Goal: Task Accomplishment & Management: Manage account settings

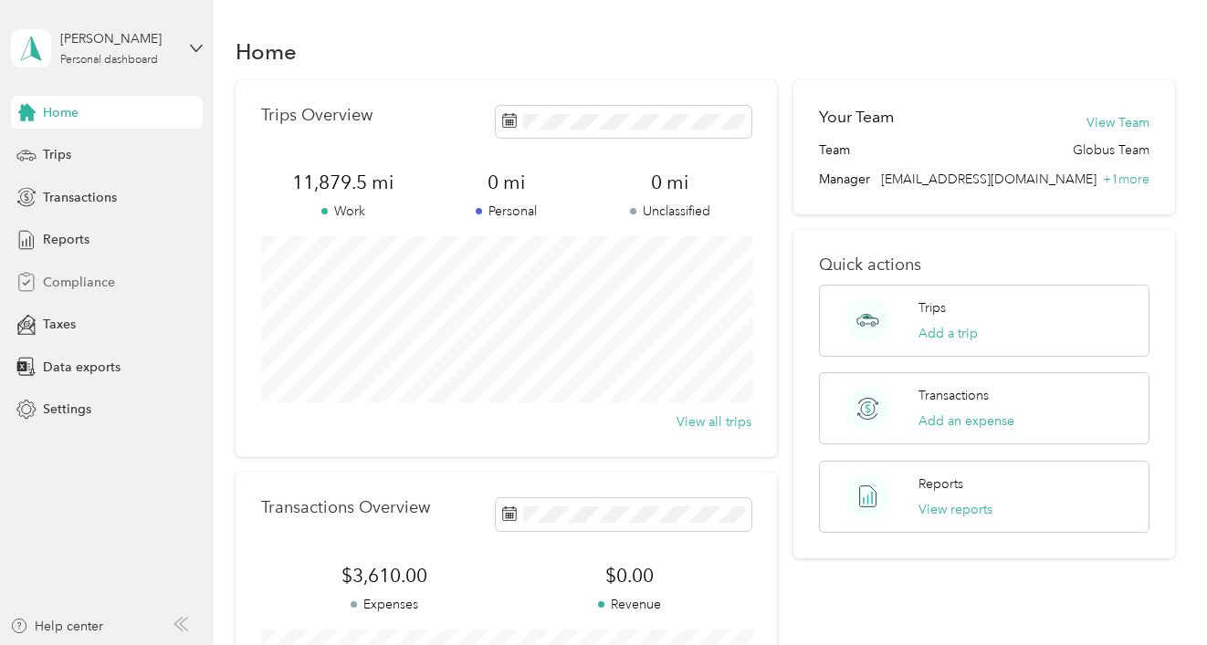
click at [90, 283] on span "Compliance" at bounding box center [79, 282] width 72 height 19
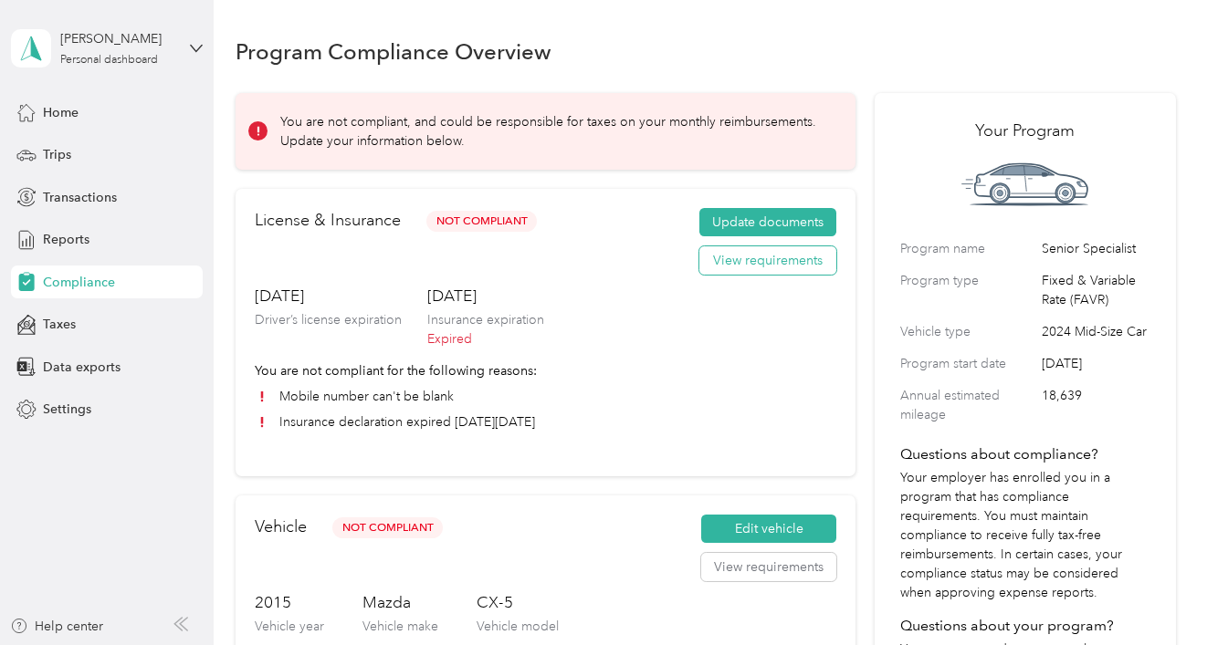
click at [792, 266] on button "View requirements" at bounding box center [767, 260] width 137 height 29
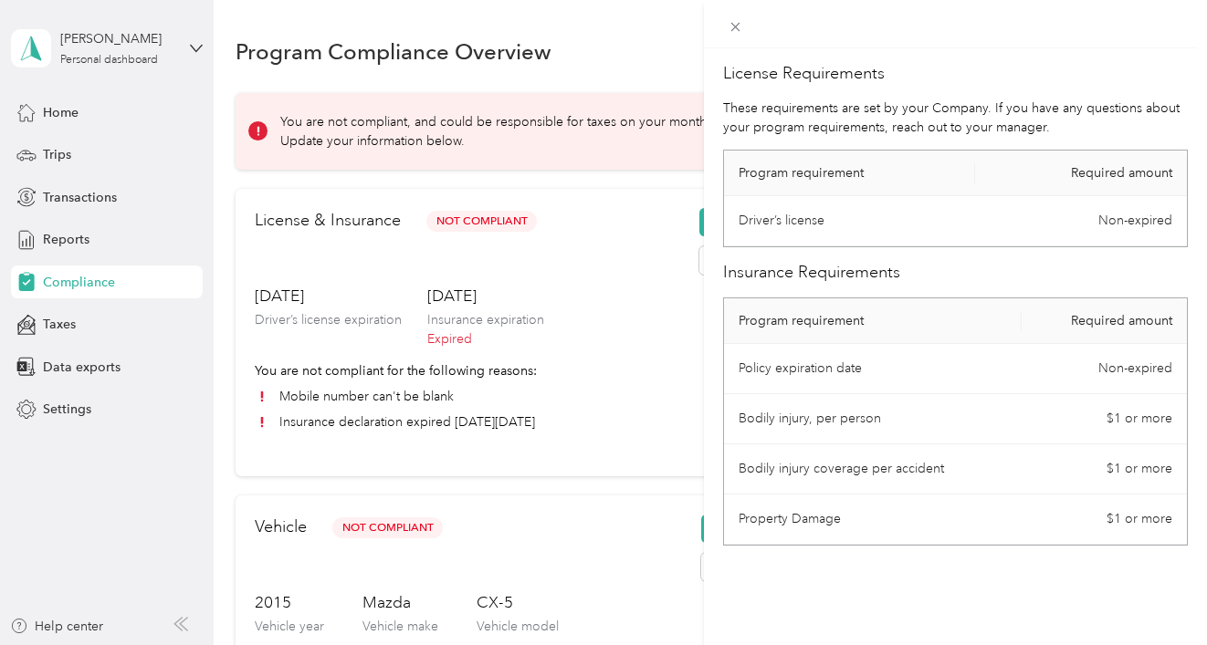
click at [673, 552] on div "License Requirements These requirements are set by your Company. If you have an…" at bounding box center [603, 322] width 1207 height 645
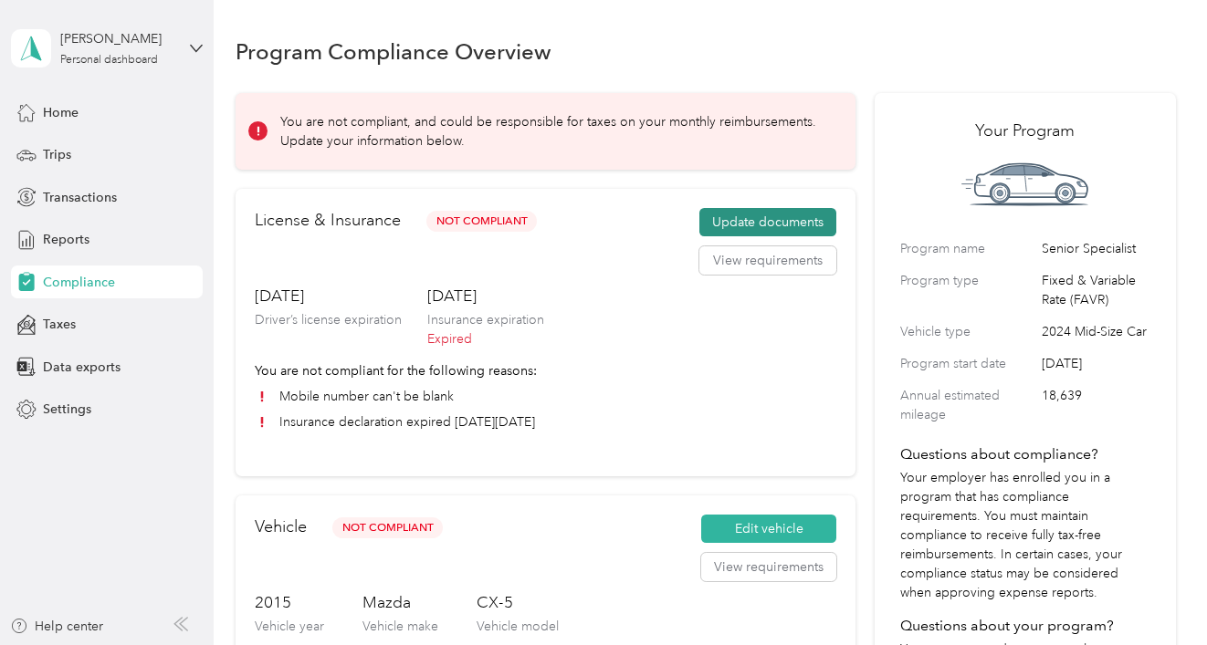
click at [743, 216] on button "Update documents" at bounding box center [767, 222] width 137 height 29
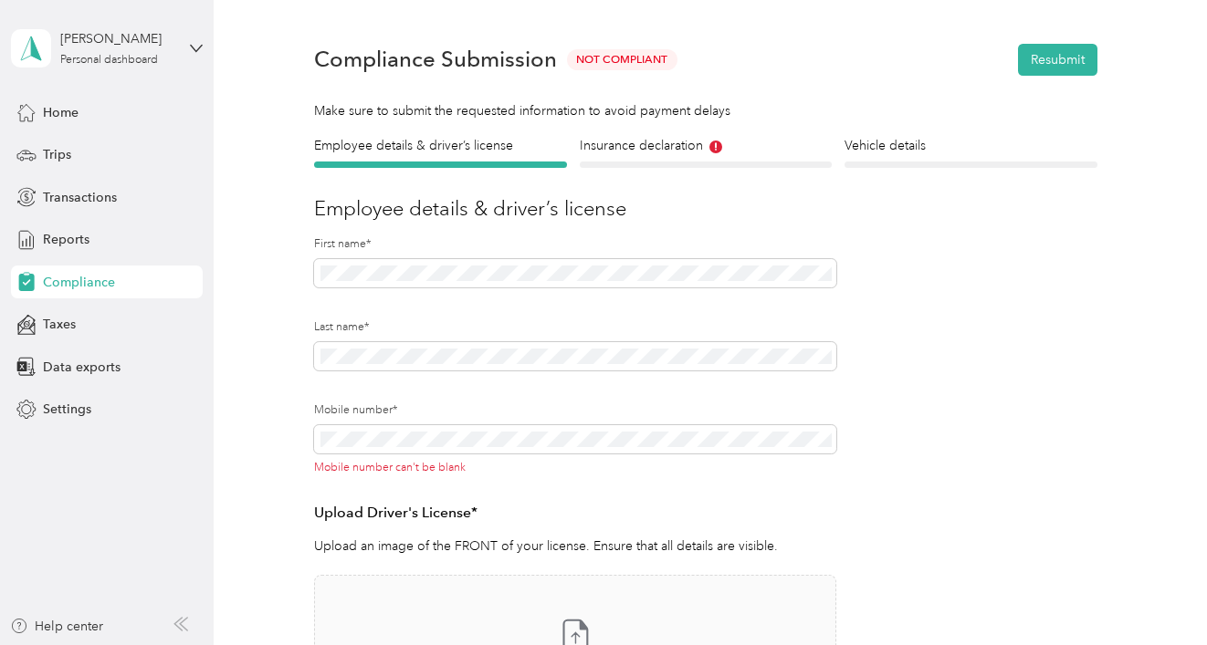
scroll to position [50, 0]
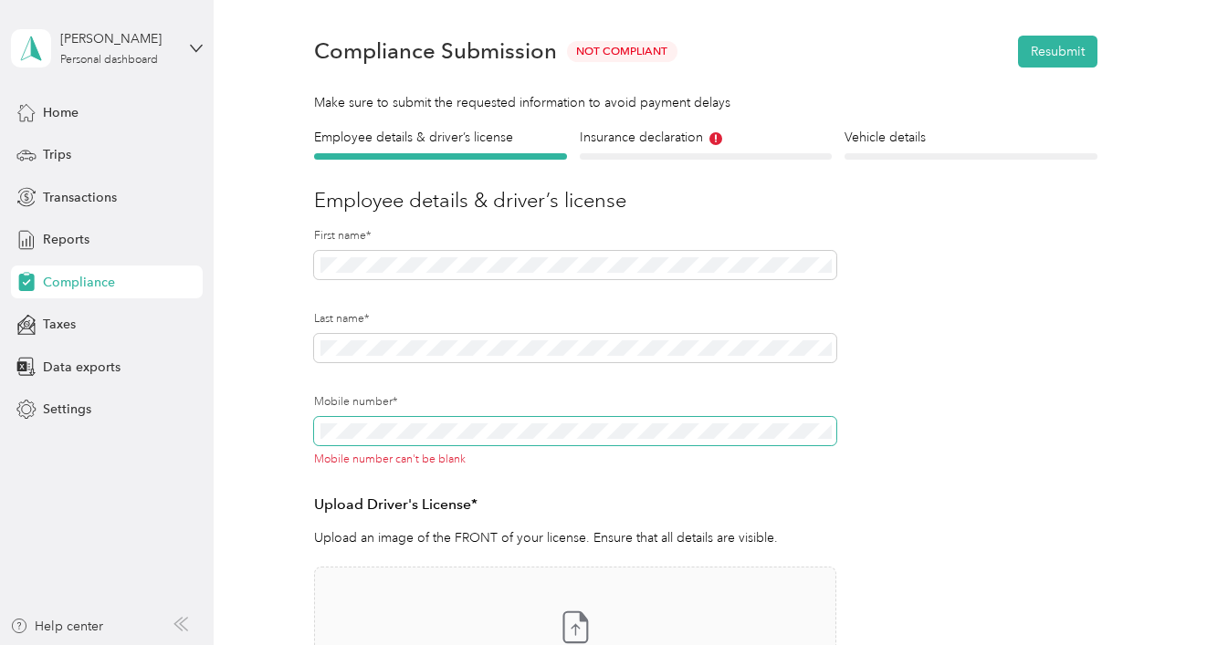
click at [378, 441] on span at bounding box center [575, 431] width 522 height 29
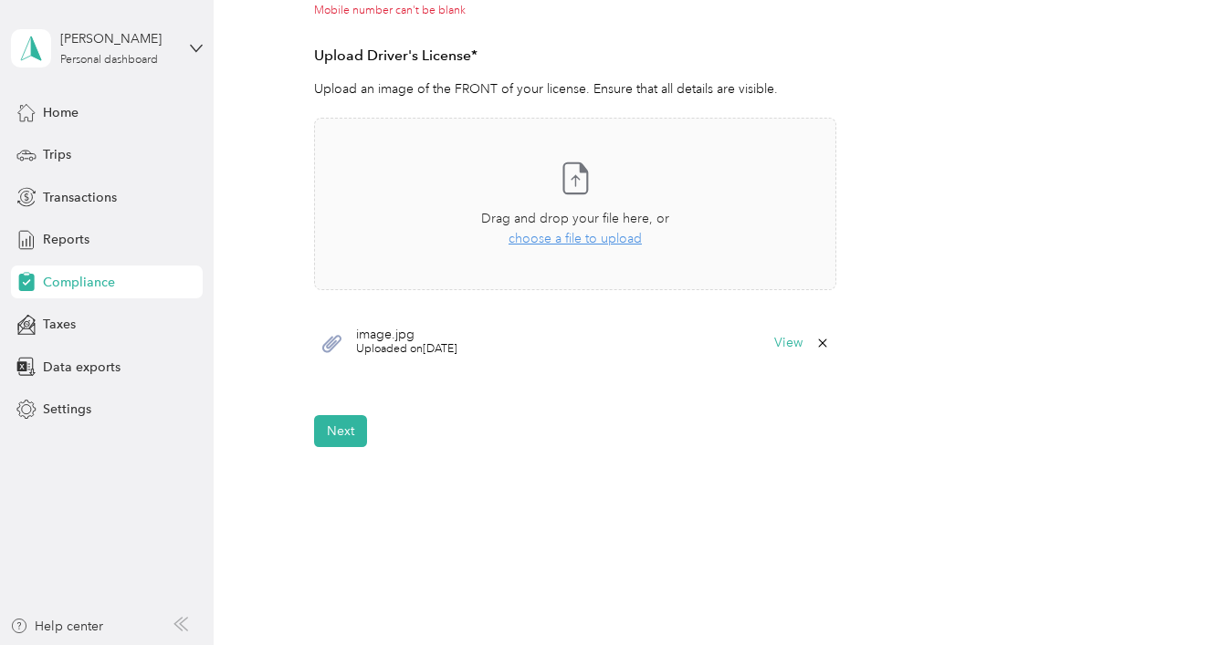
scroll to position [509, 0]
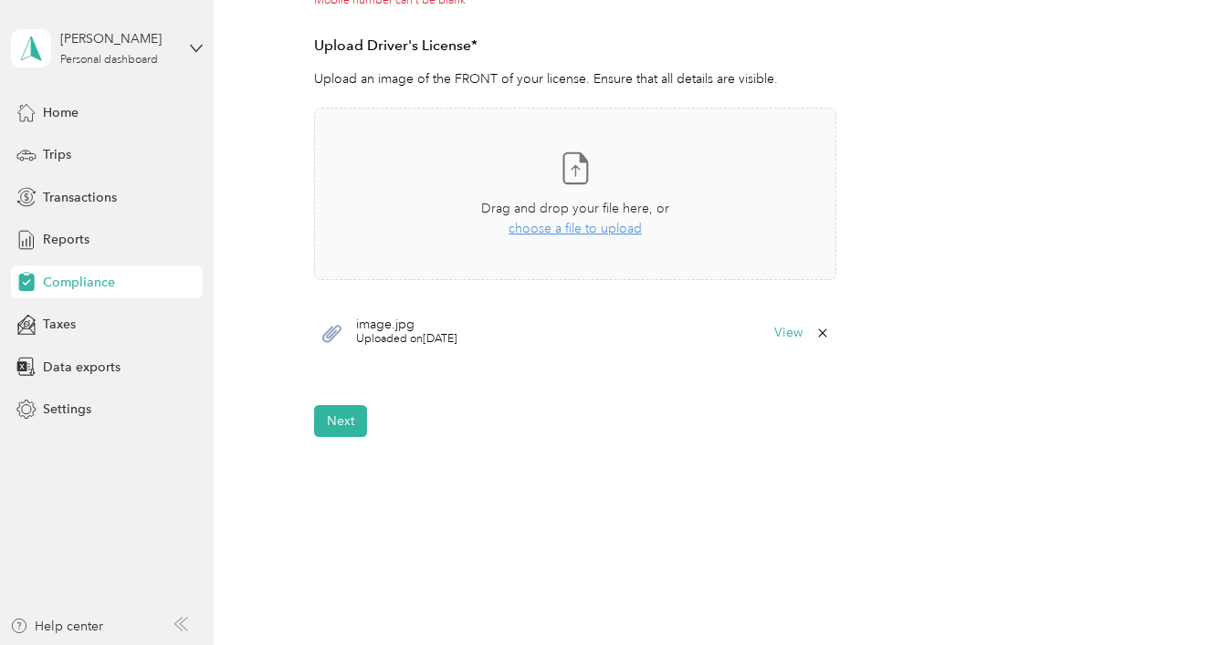
click at [386, 327] on span "image.jpg" at bounding box center [406, 325] width 101 height 13
click at [790, 335] on button "View" at bounding box center [788, 333] width 28 height 13
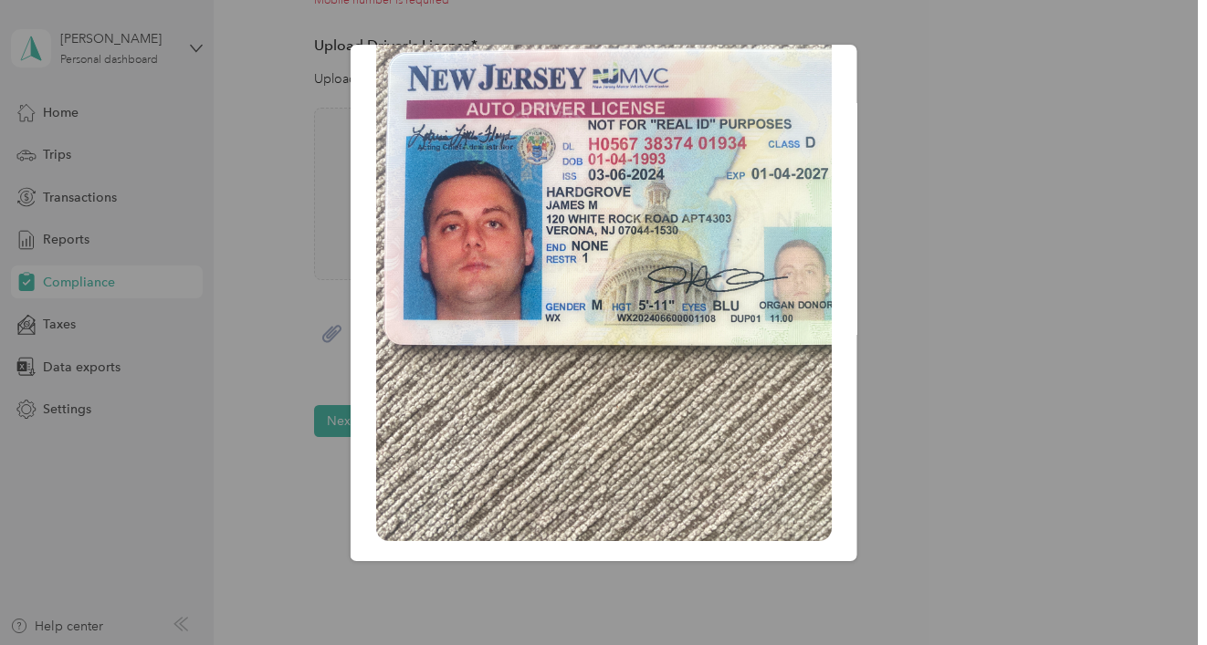
scroll to position [0, 0]
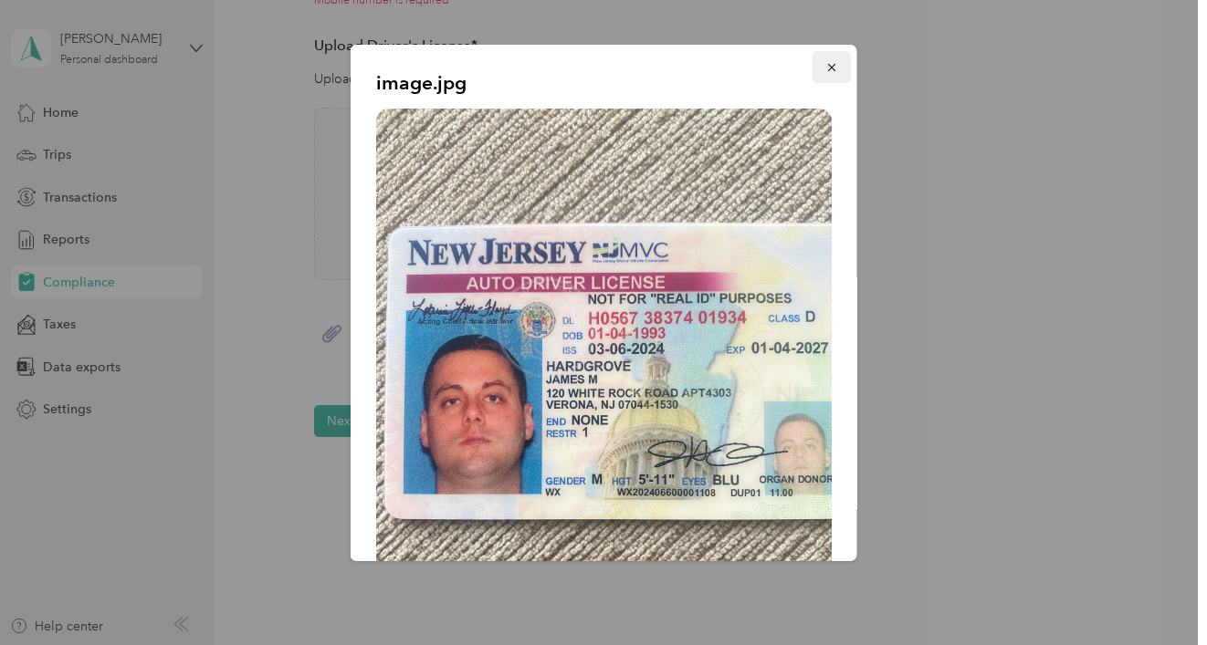
click at [827, 68] on icon "button" at bounding box center [830, 67] width 7 height 7
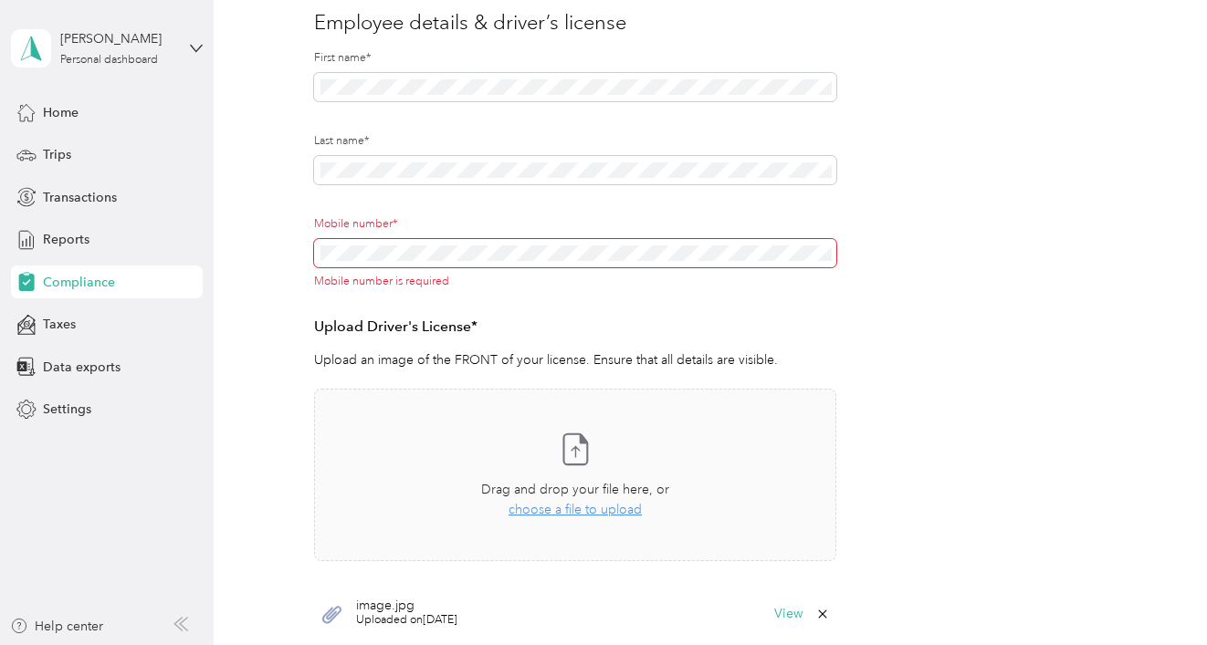
scroll to position [147, 0]
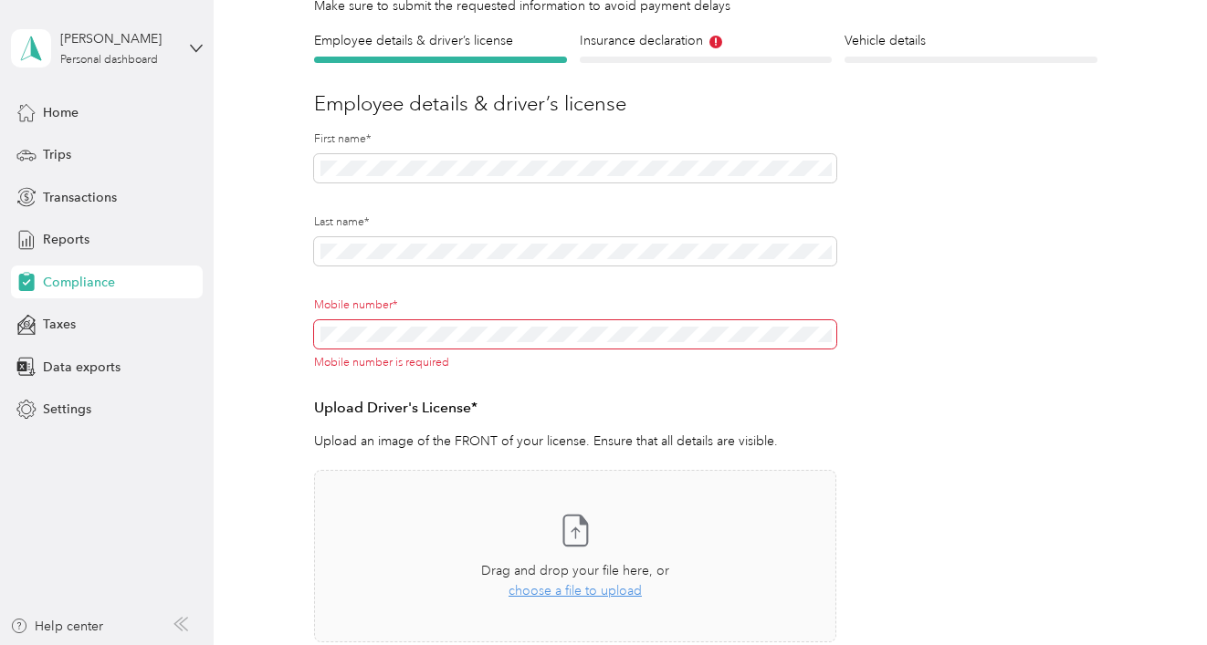
click at [436, 348] on span at bounding box center [575, 334] width 522 height 29
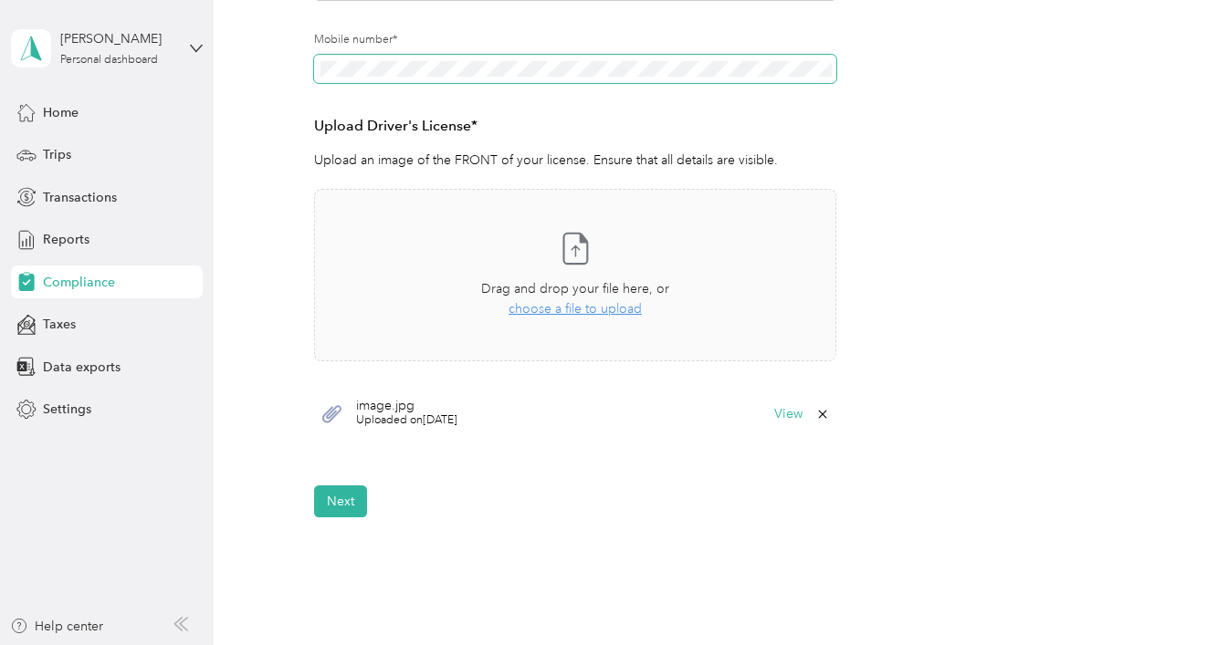
scroll to position [492, 0]
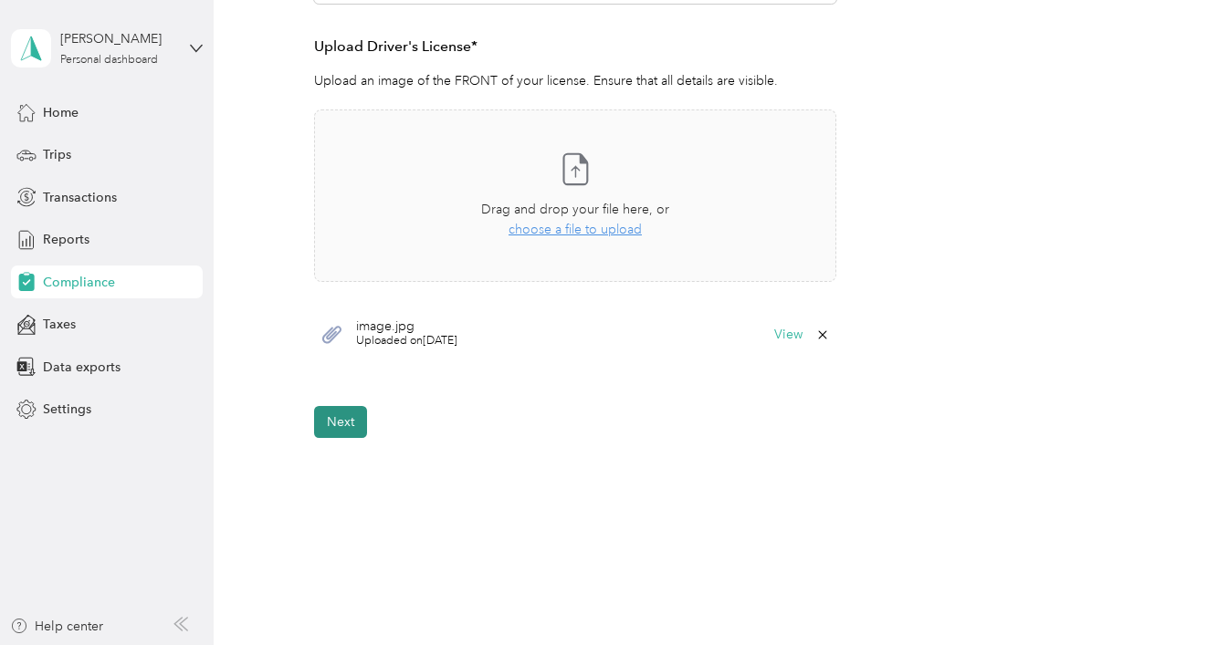
click at [343, 427] on button "Next" at bounding box center [340, 422] width 53 height 32
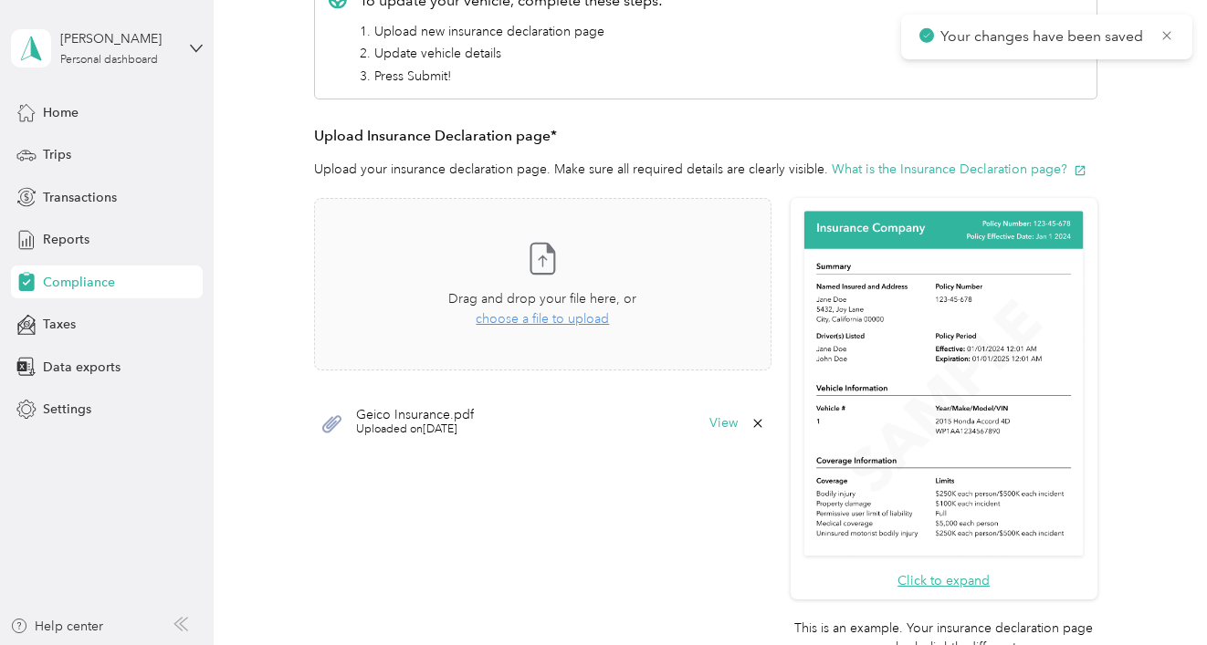
scroll to position [362, 0]
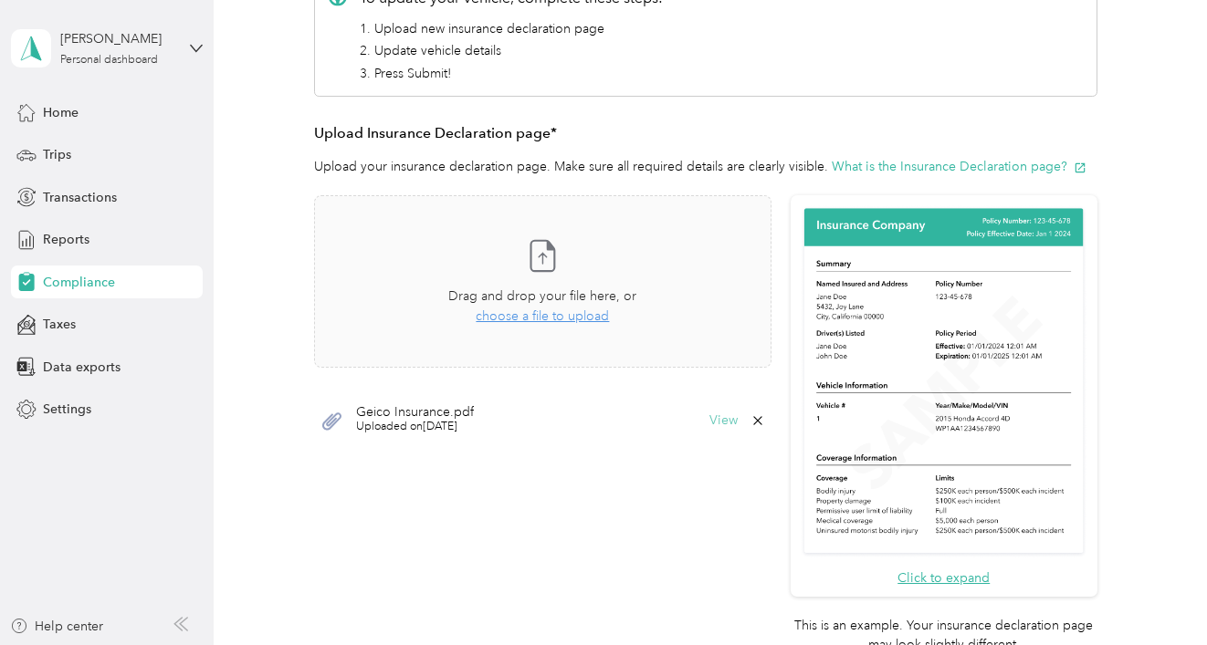
click at [730, 416] on button "View" at bounding box center [723, 420] width 28 height 13
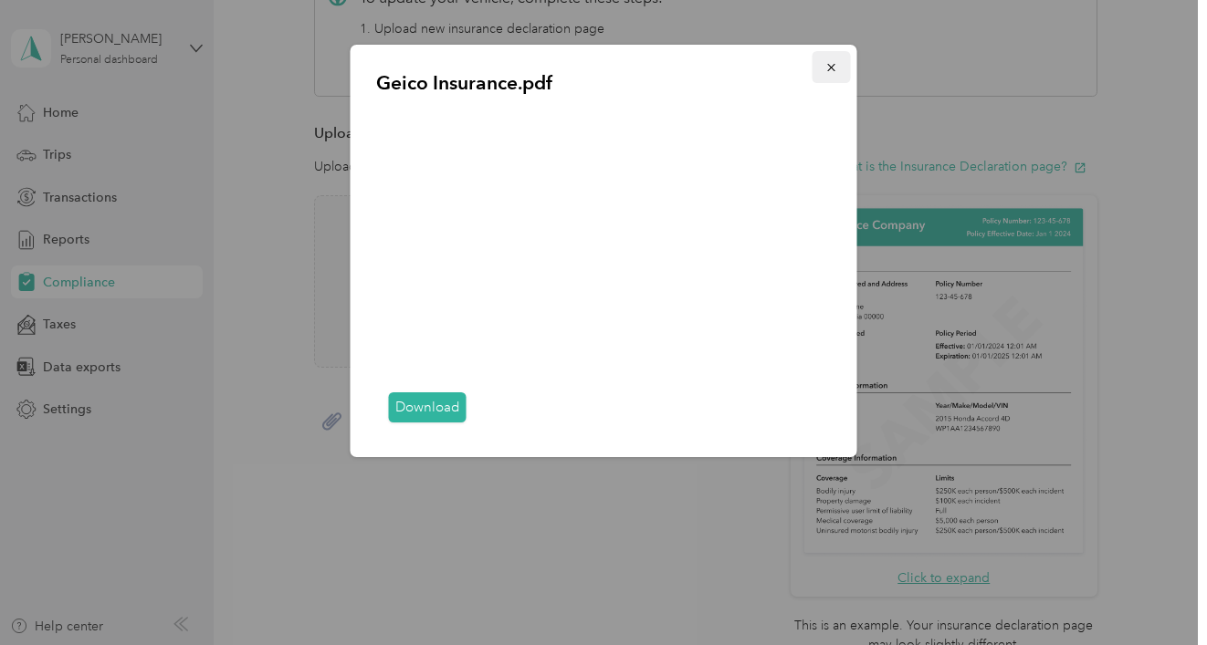
click at [827, 64] on icon "button" at bounding box center [830, 67] width 7 height 7
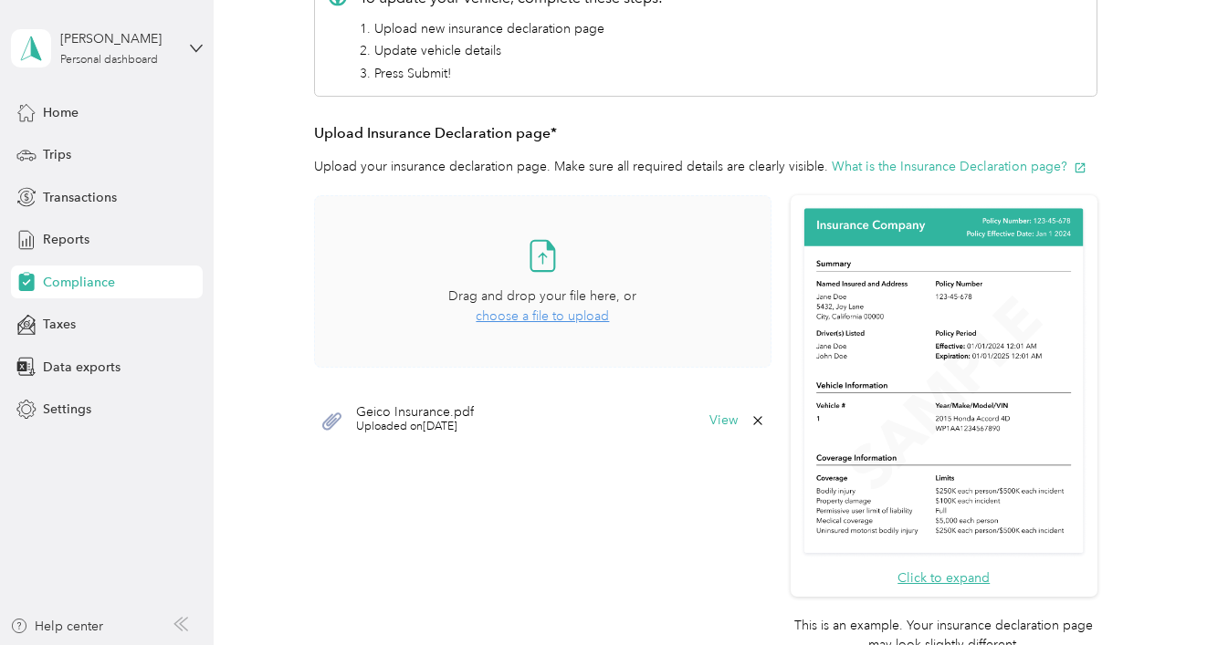
click at [546, 319] on span "choose a file to upload" at bounding box center [542, 317] width 133 height 16
click at [763, 478] on icon at bounding box center [757, 476] width 15 height 15
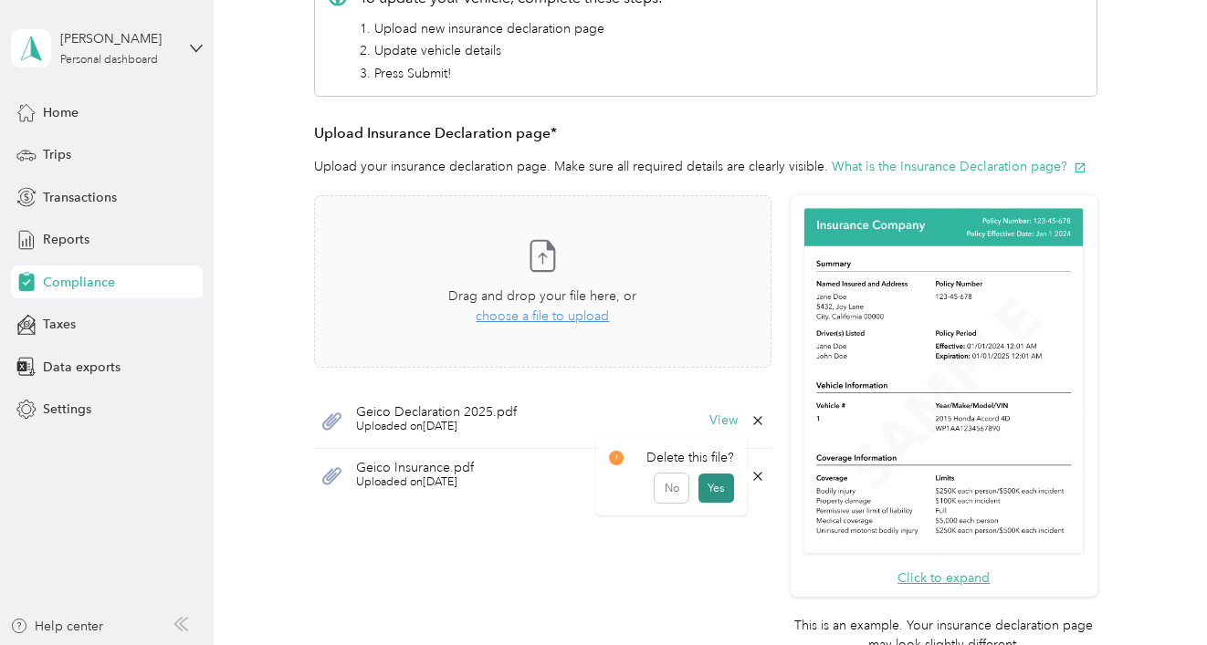
click at [714, 492] on button "Yes" at bounding box center [716, 488] width 36 height 29
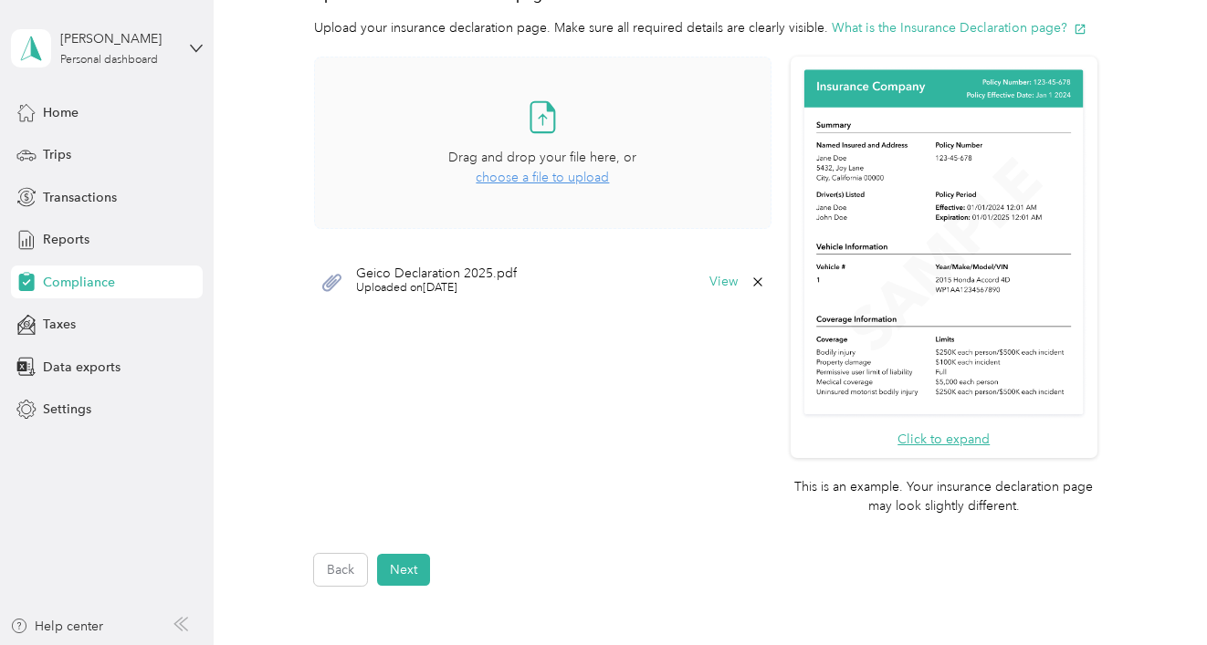
scroll to position [0, 0]
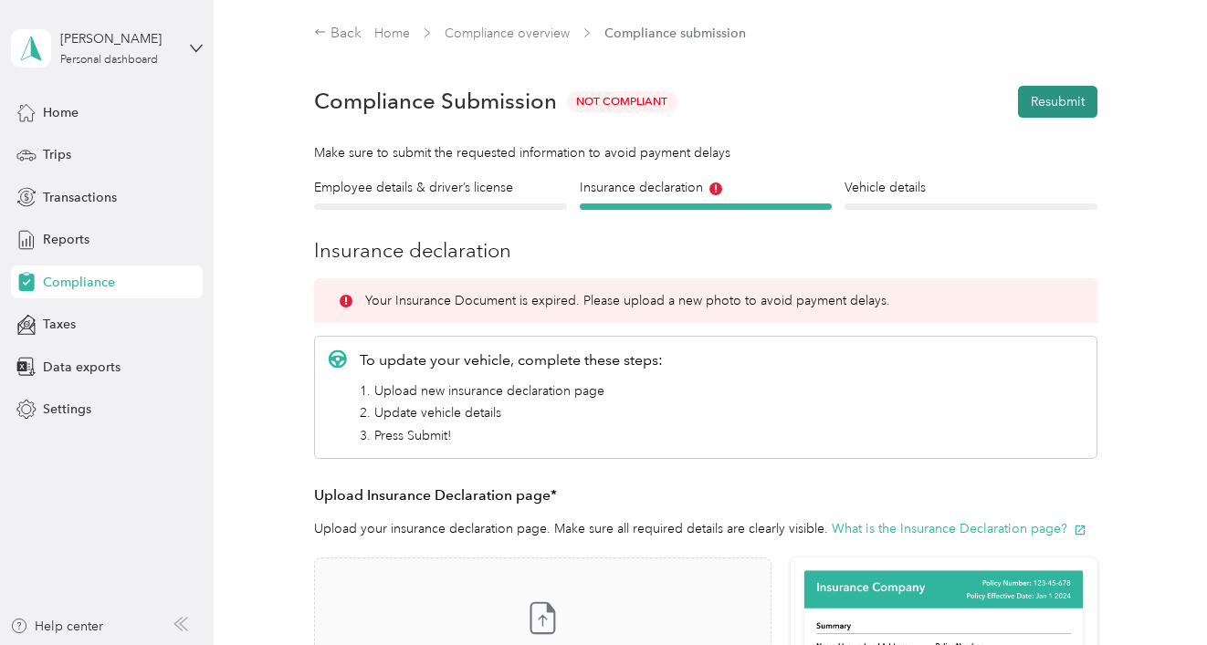
click at [1059, 105] on button "Resubmit" at bounding box center [1057, 102] width 79 height 32
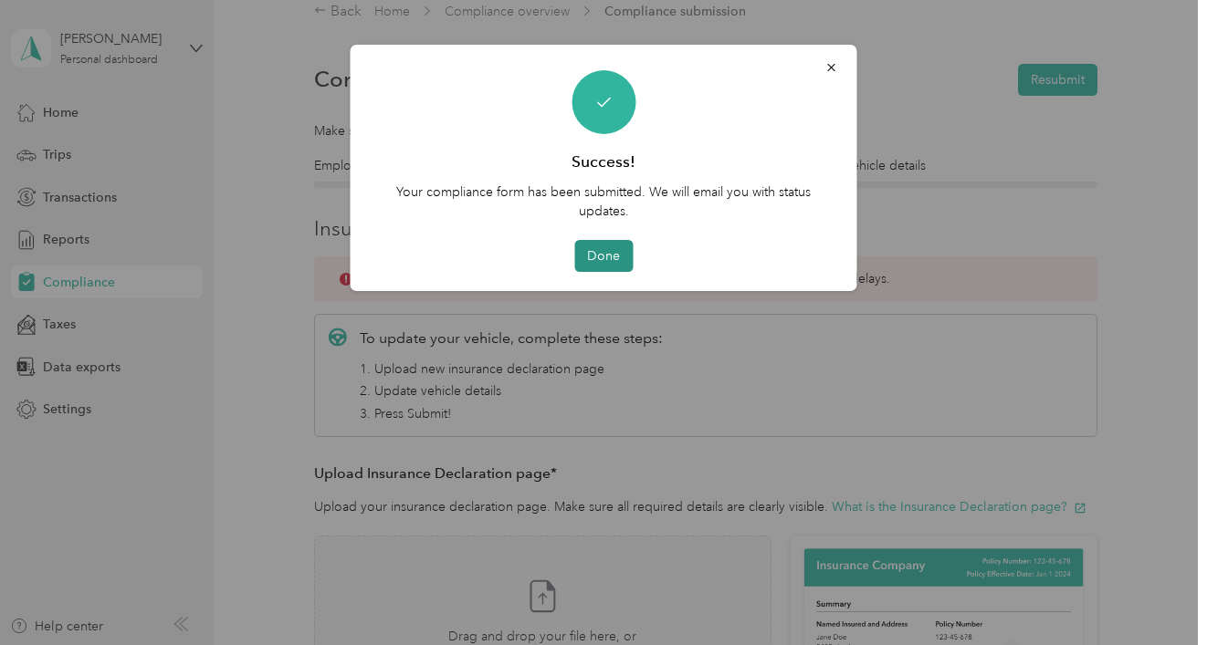
click at [601, 255] on button "Done" at bounding box center [603, 256] width 58 height 32
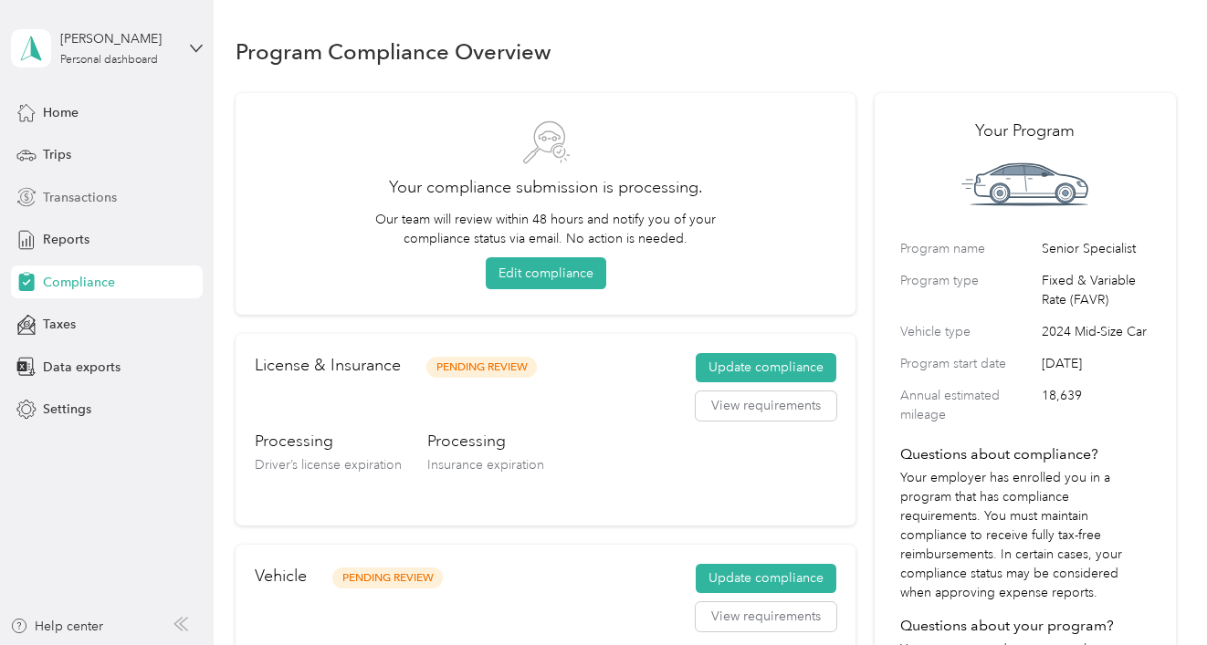
click at [55, 188] on span "Transactions" at bounding box center [80, 197] width 74 height 19
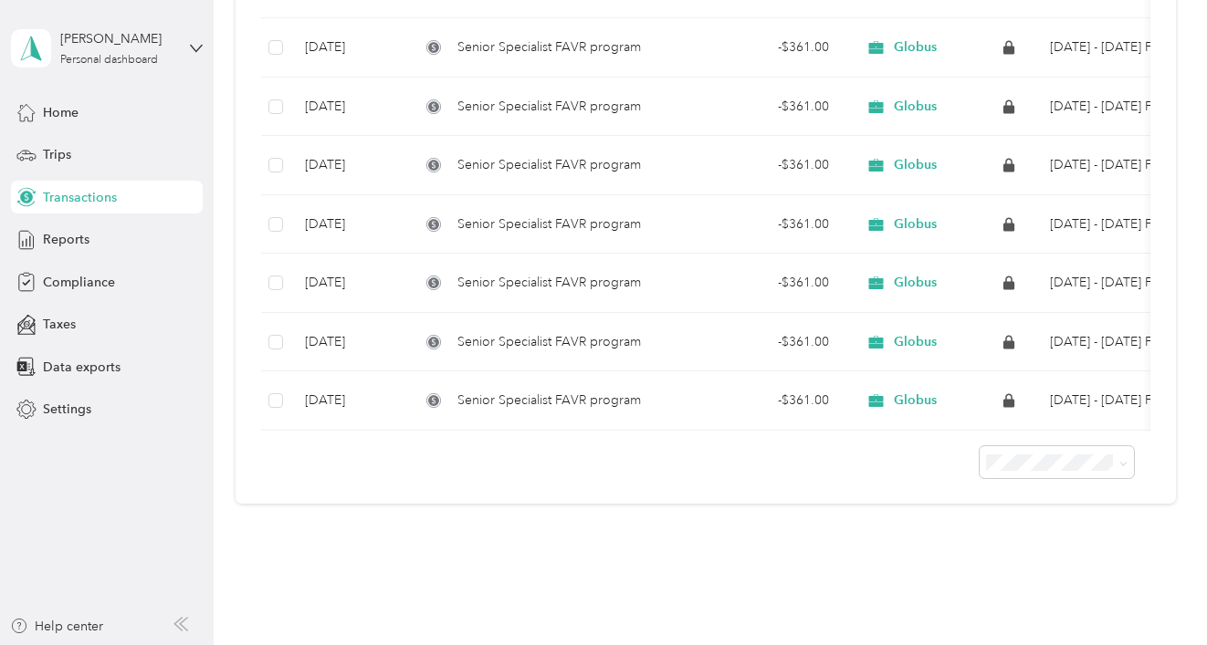
scroll to position [532, 0]
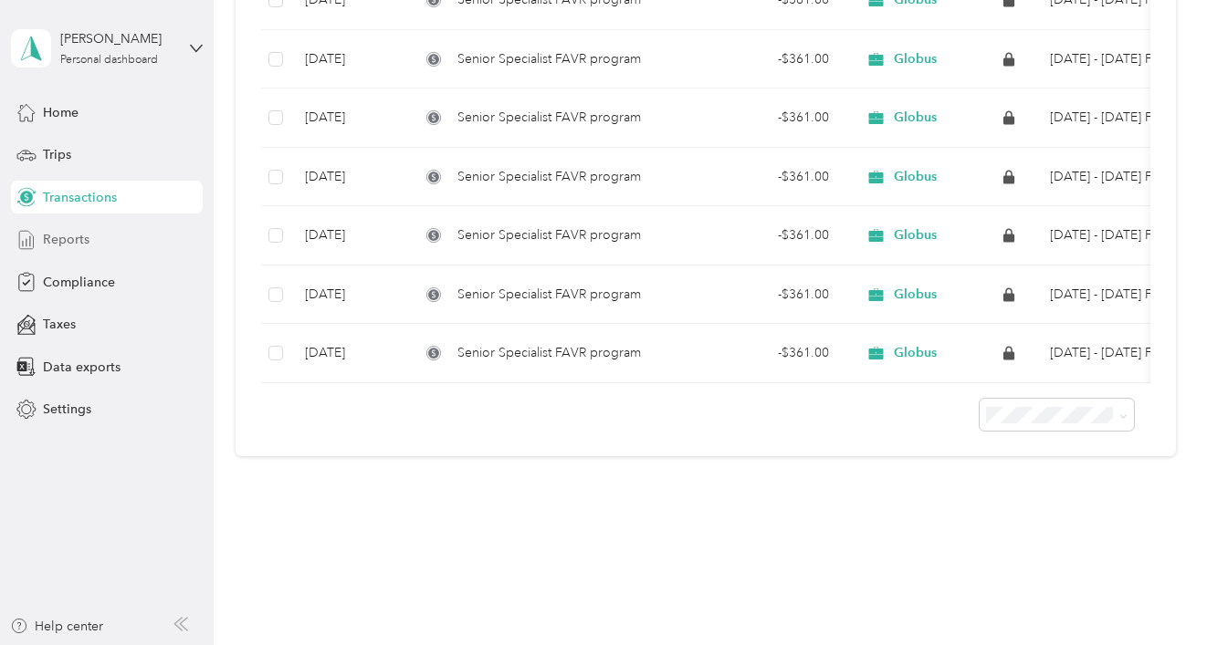
click at [33, 246] on icon at bounding box center [26, 240] width 14 height 18
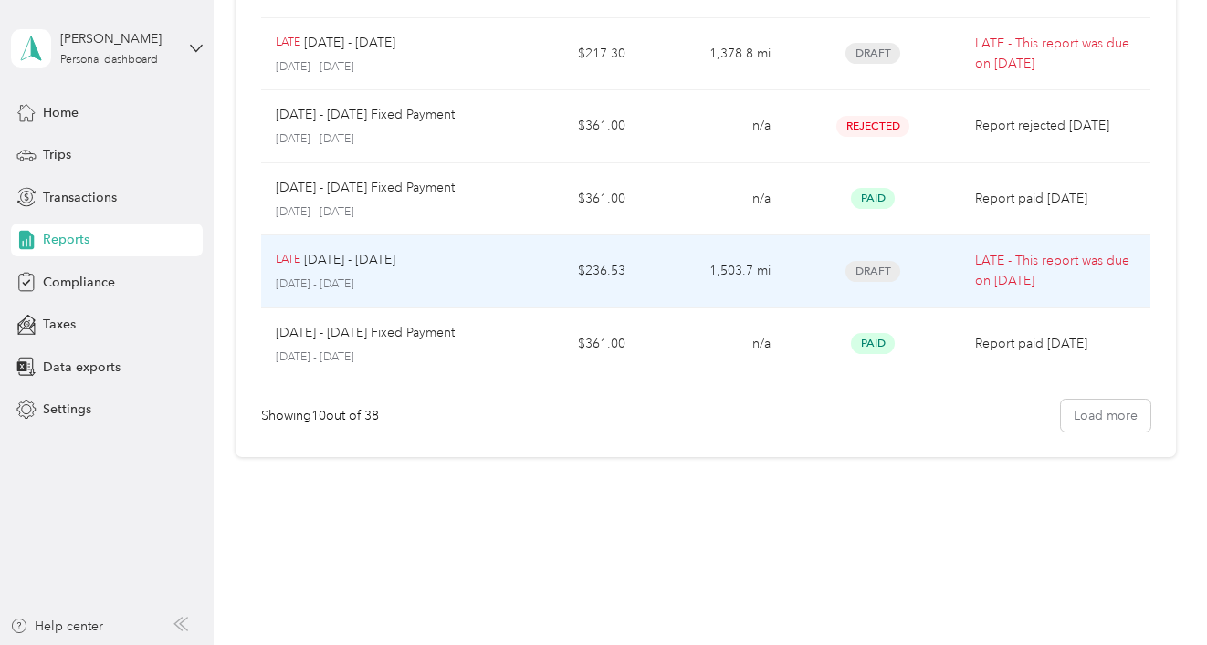
scroll to position [497, 0]
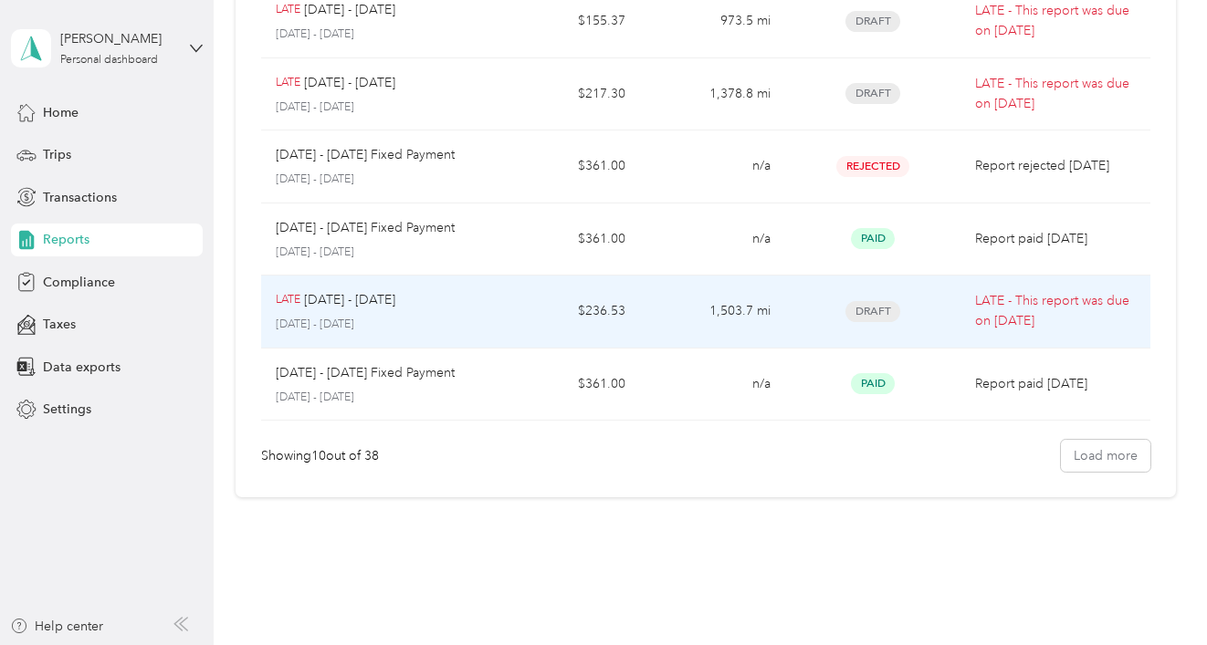
click at [884, 309] on span "Draft" at bounding box center [872, 311] width 55 height 21
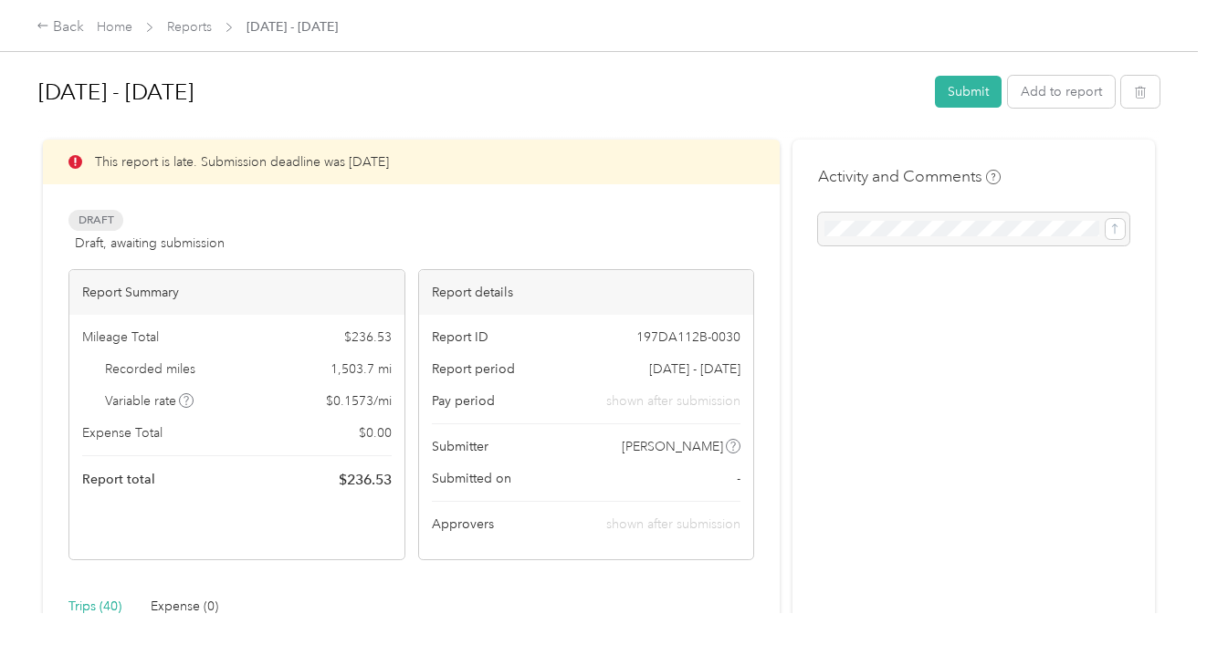
scroll to position [6, 0]
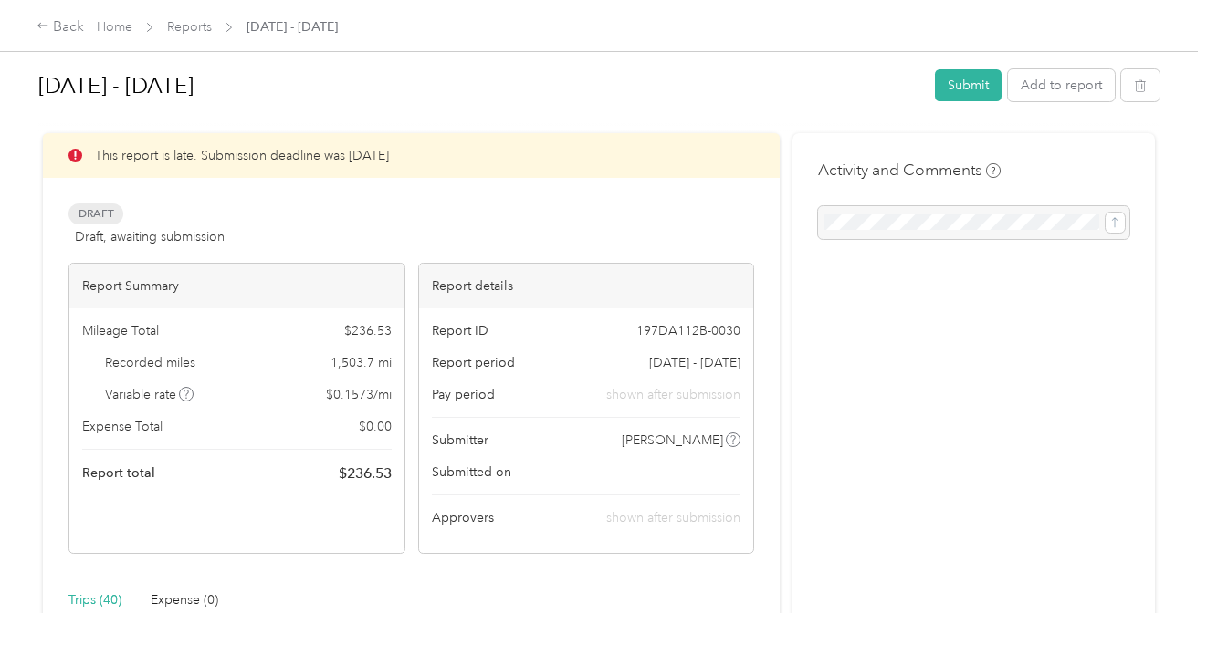
click at [855, 227] on div at bounding box center [973, 222] width 311 height 33
click at [936, 168] on h4 "Activity and Comments" at bounding box center [909, 170] width 183 height 23
click at [926, 232] on div at bounding box center [973, 222] width 311 height 33
click at [1118, 222] on div at bounding box center [973, 222] width 311 height 33
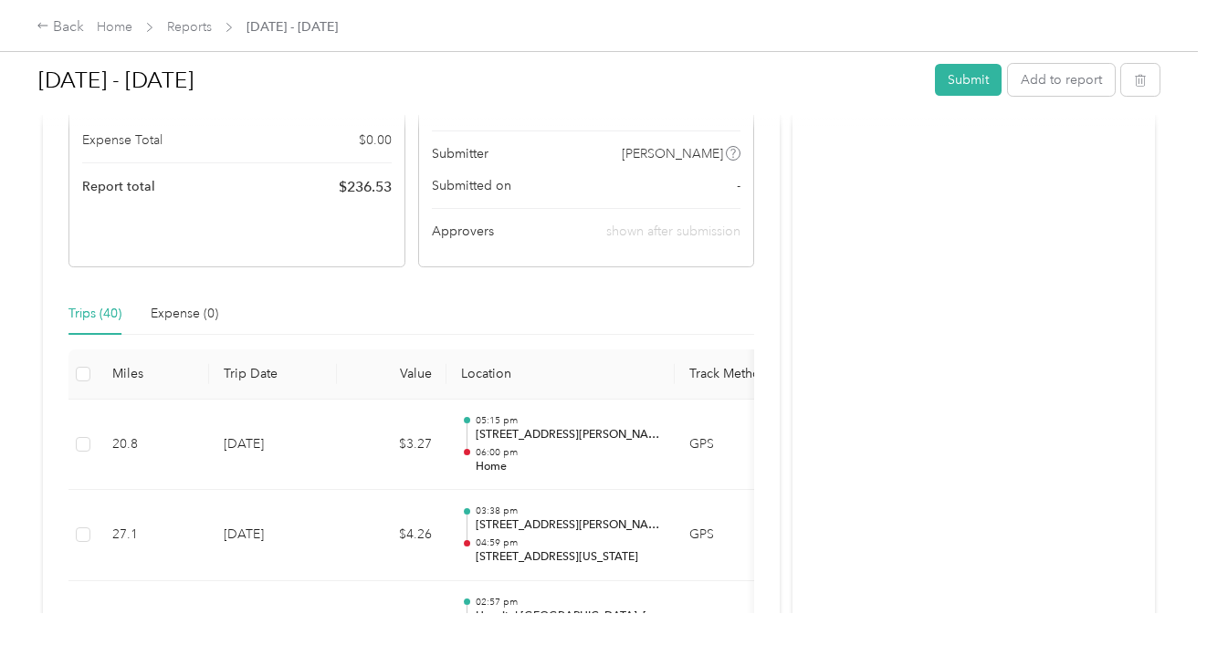
scroll to position [0, 0]
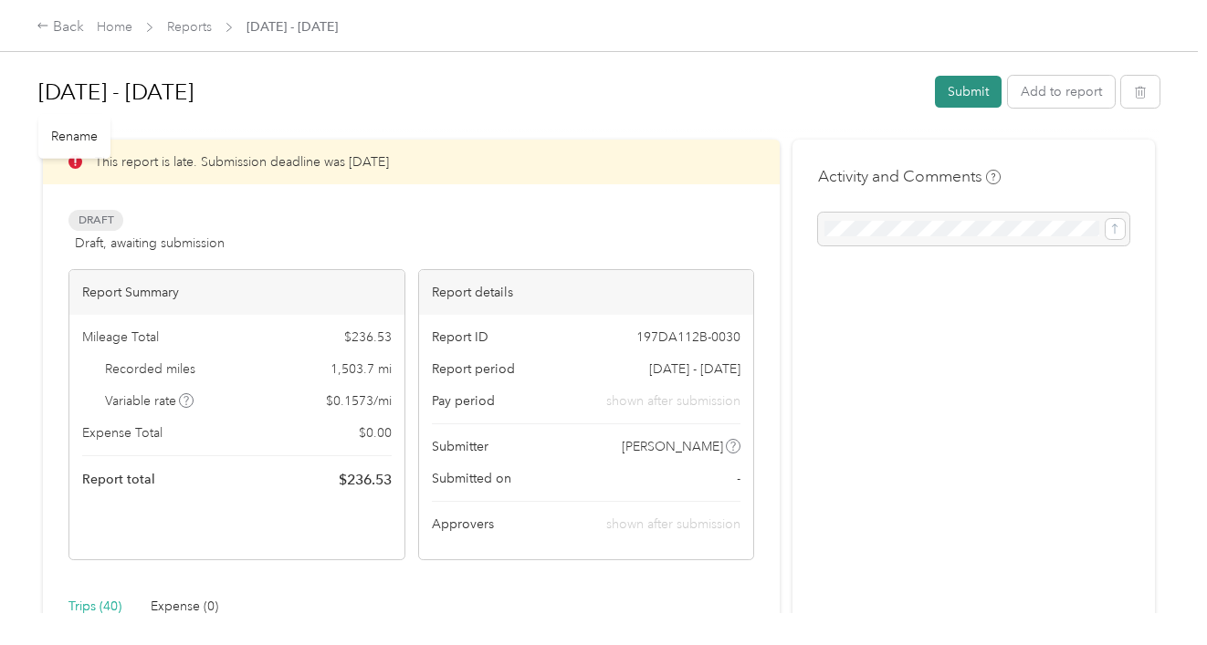
click at [967, 99] on button "Submit" at bounding box center [968, 92] width 67 height 32
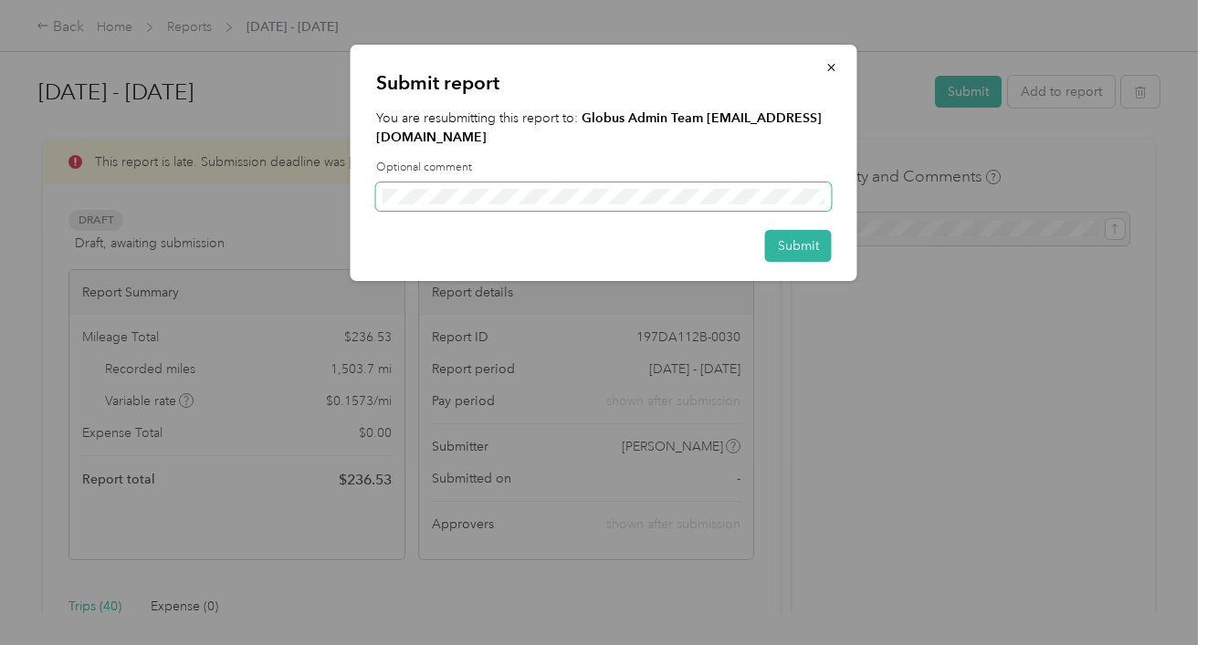
scroll to position [0, 604]
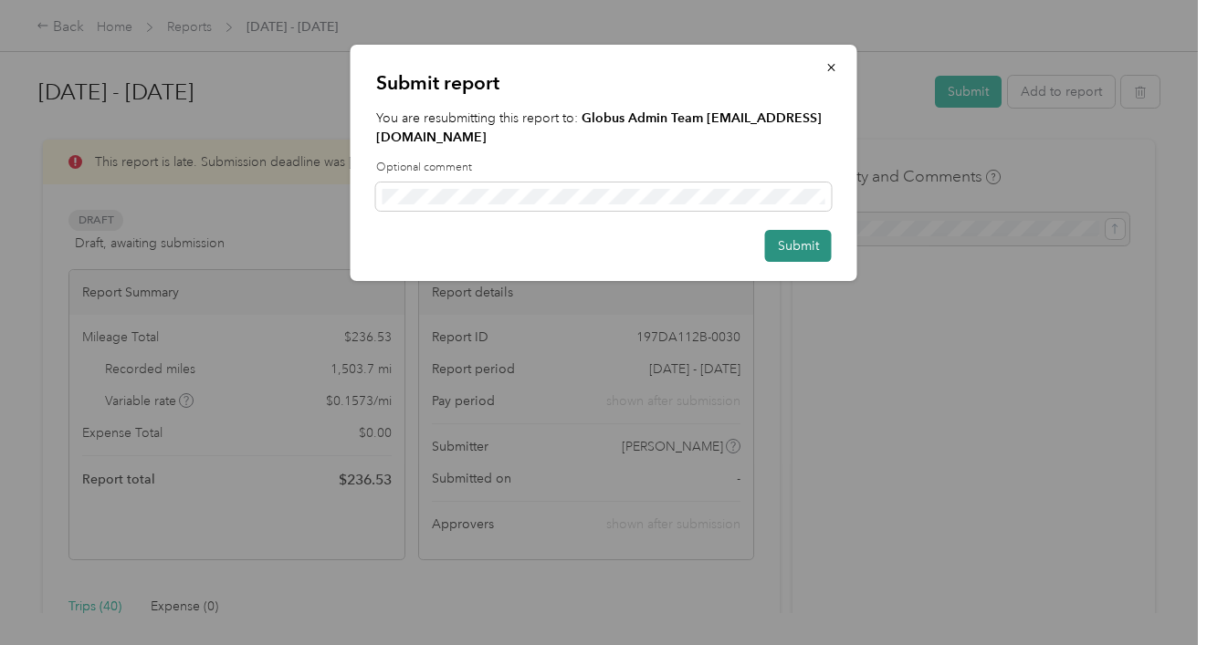
click at [796, 254] on button "Submit" at bounding box center [798, 246] width 67 height 32
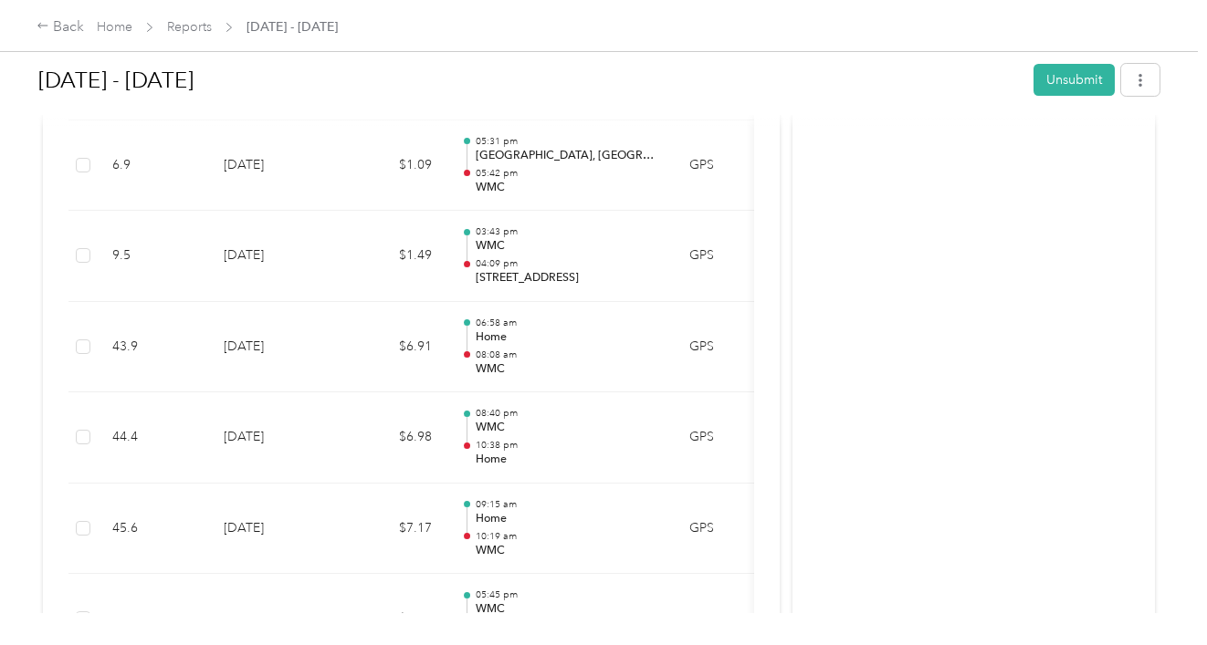
scroll to position [3228, 0]
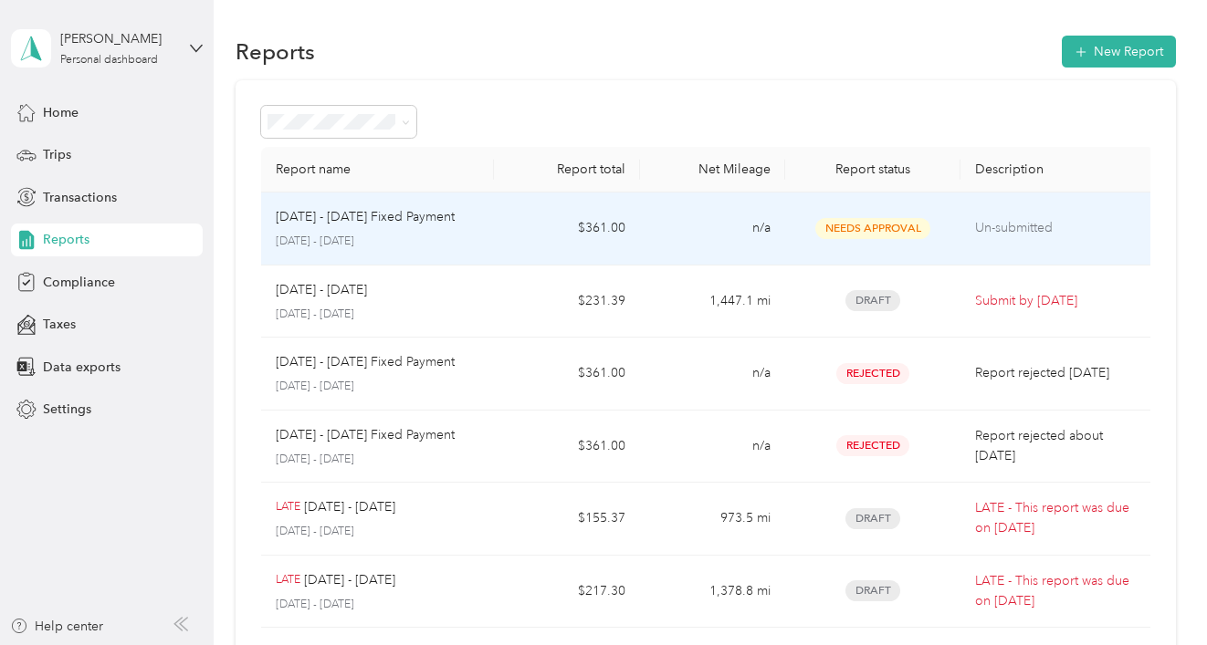
scroll to position [538, 0]
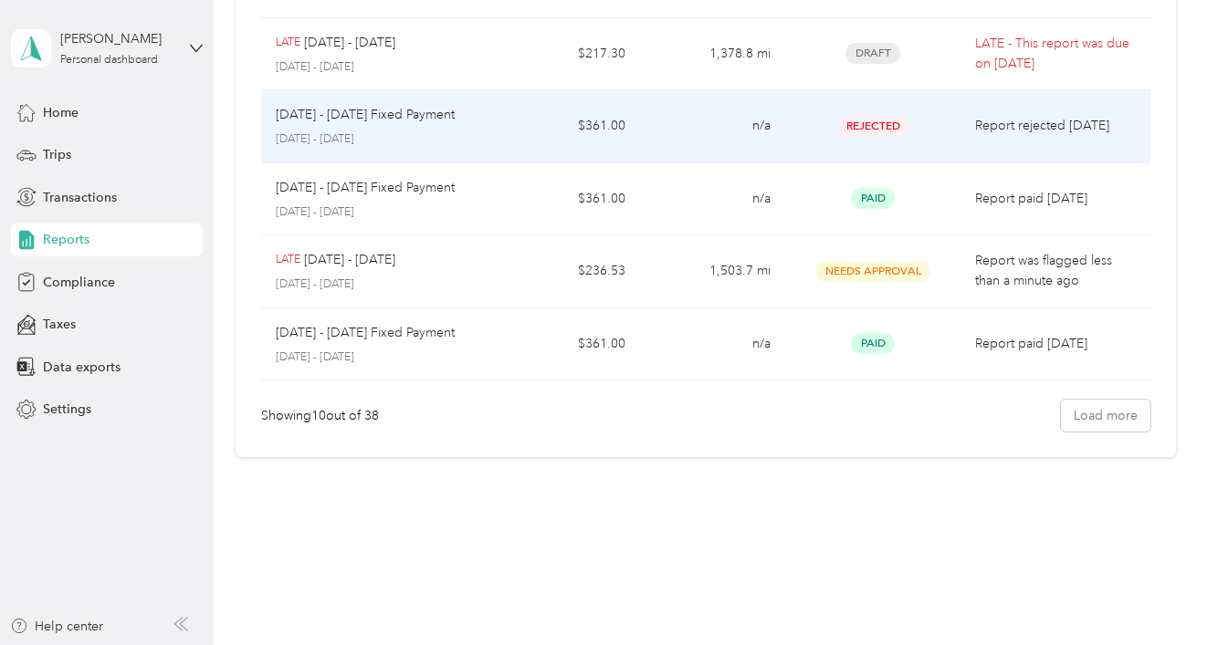
click at [875, 126] on span "Rejected" at bounding box center [872, 126] width 73 height 21
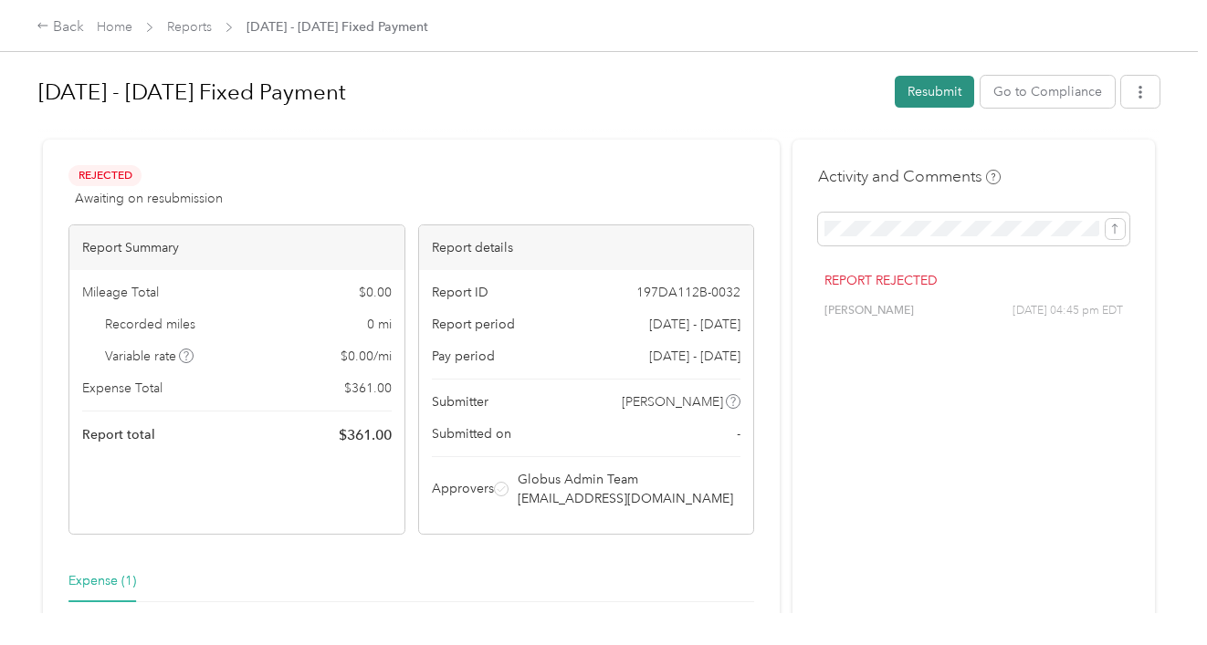
click at [936, 90] on button "Resubmit" at bounding box center [933, 92] width 79 height 32
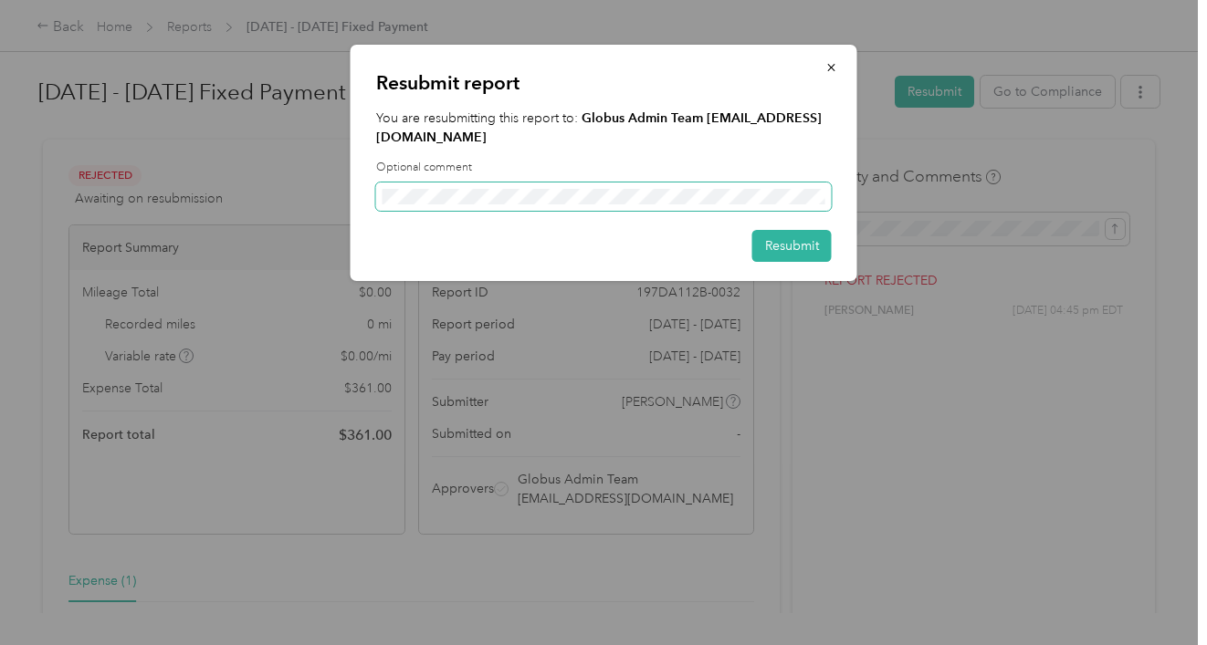
scroll to position [0, 704]
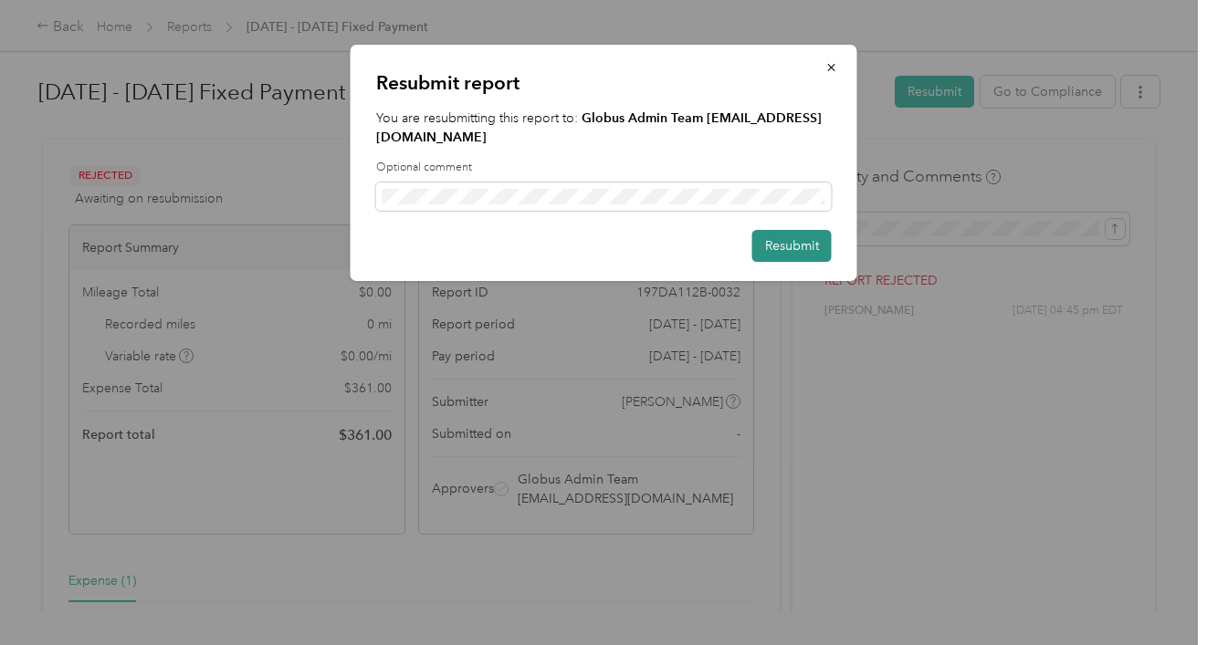
click at [806, 253] on button "Resubmit" at bounding box center [791, 246] width 79 height 32
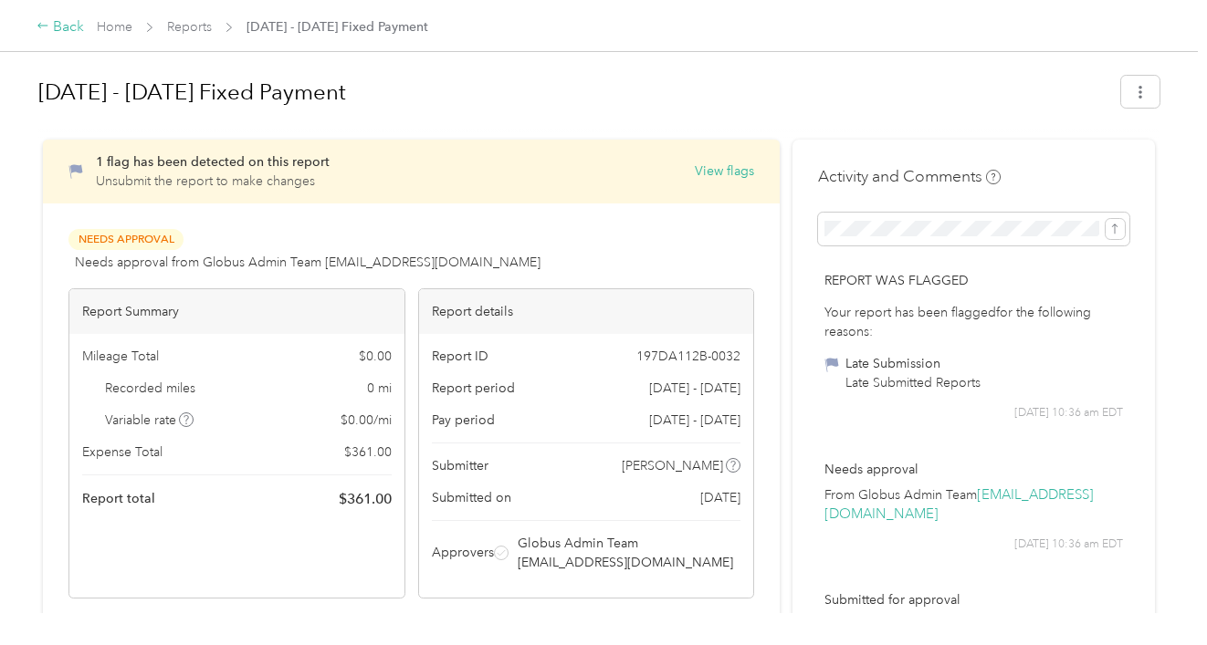
click at [56, 29] on div "Back" at bounding box center [60, 27] width 47 height 22
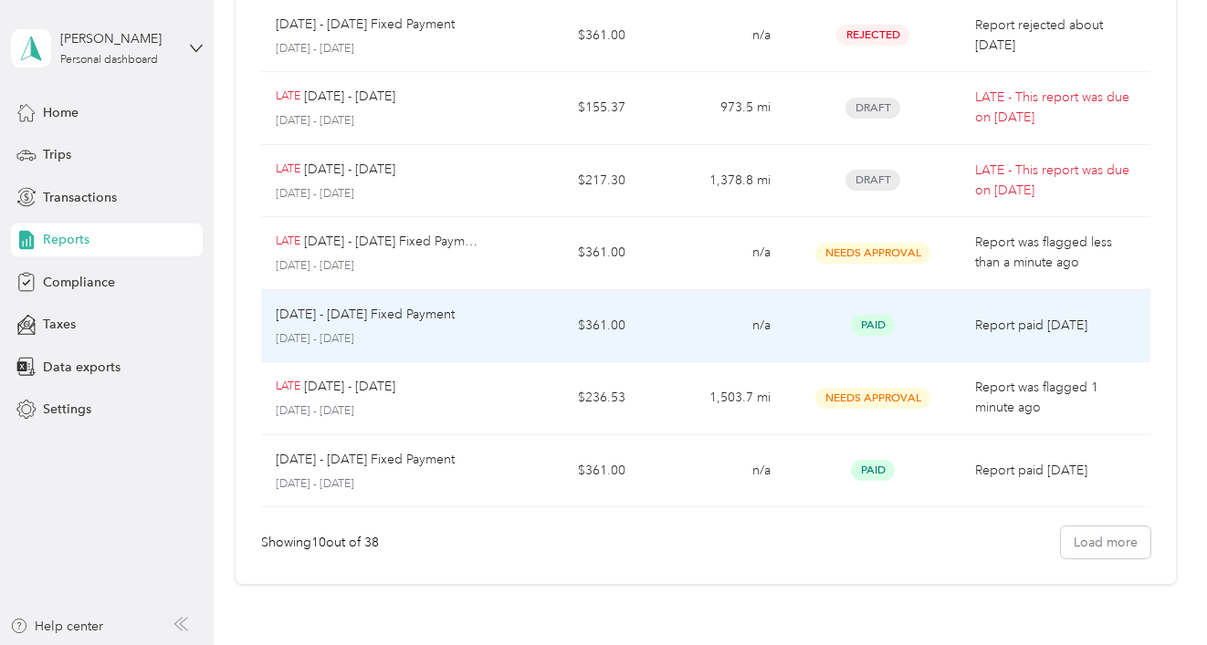
scroll to position [231, 0]
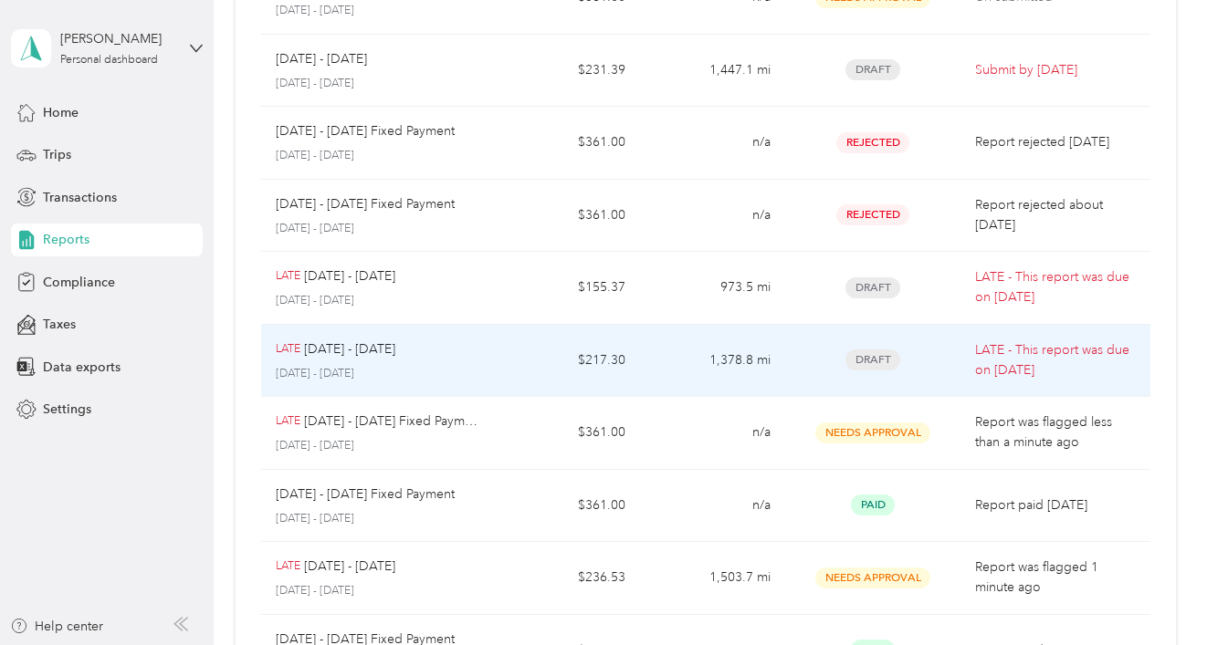
click at [890, 359] on span "Draft" at bounding box center [872, 360] width 55 height 21
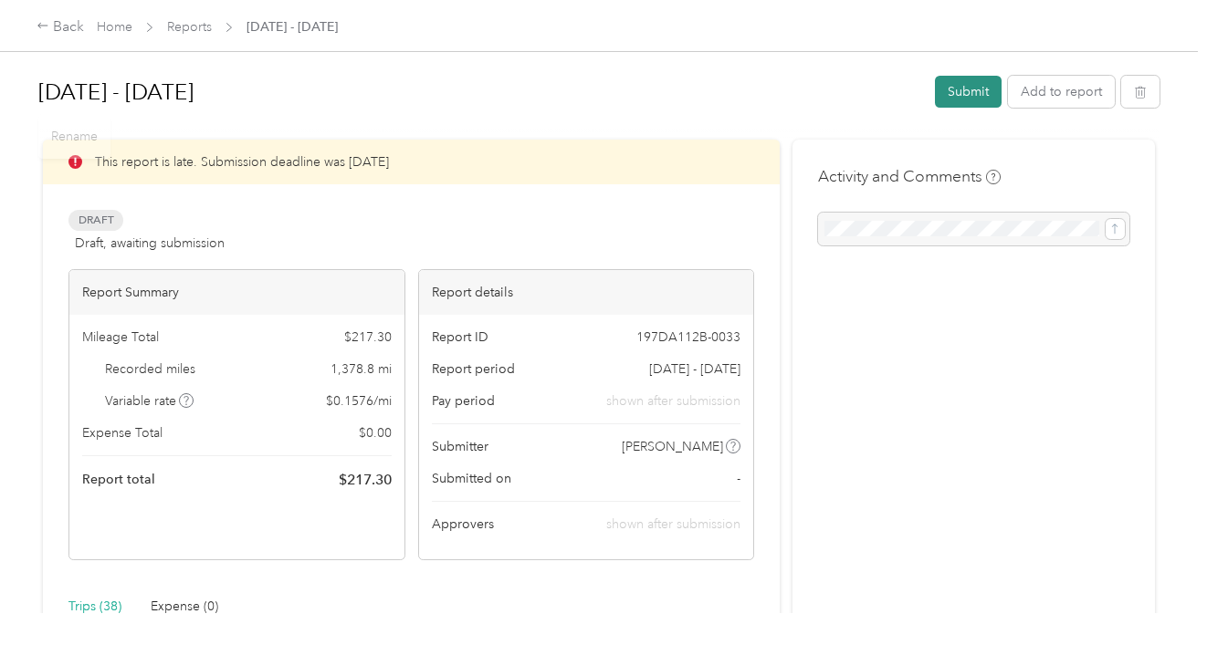
click at [978, 89] on button "Submit" at bounding box center [968, 92] width 67 height 32
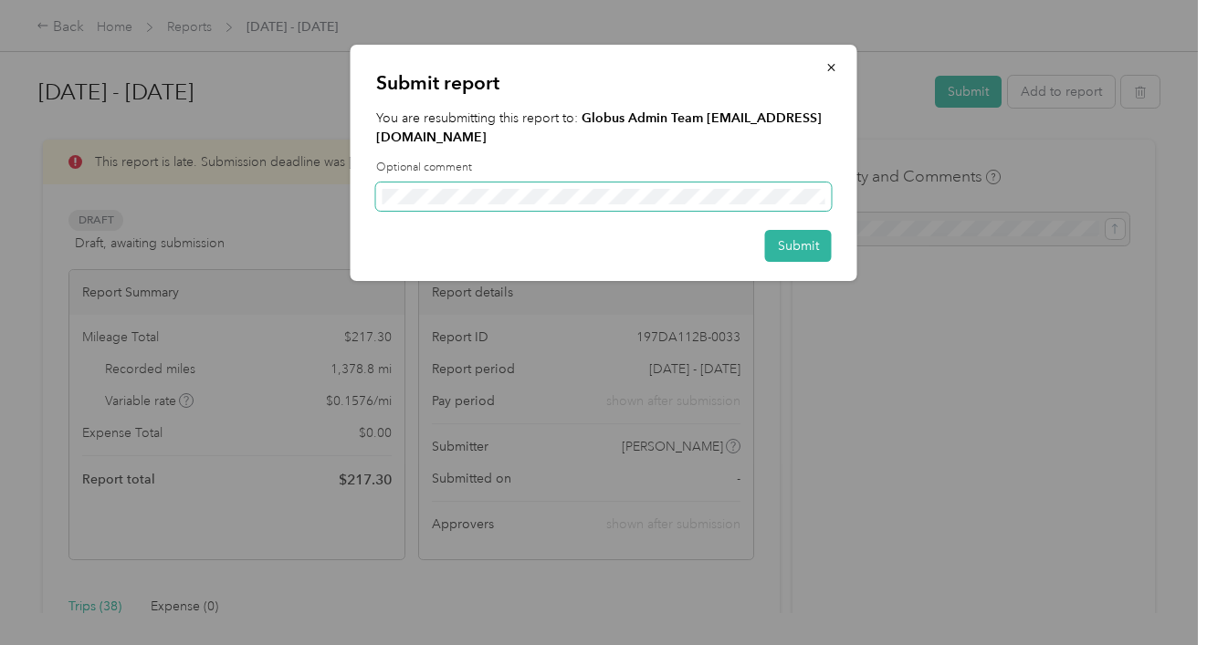
scroll to position [0, 251]
click at [661, 243] on div "Submit" at bounding box center [603, 246] width 455 height 32
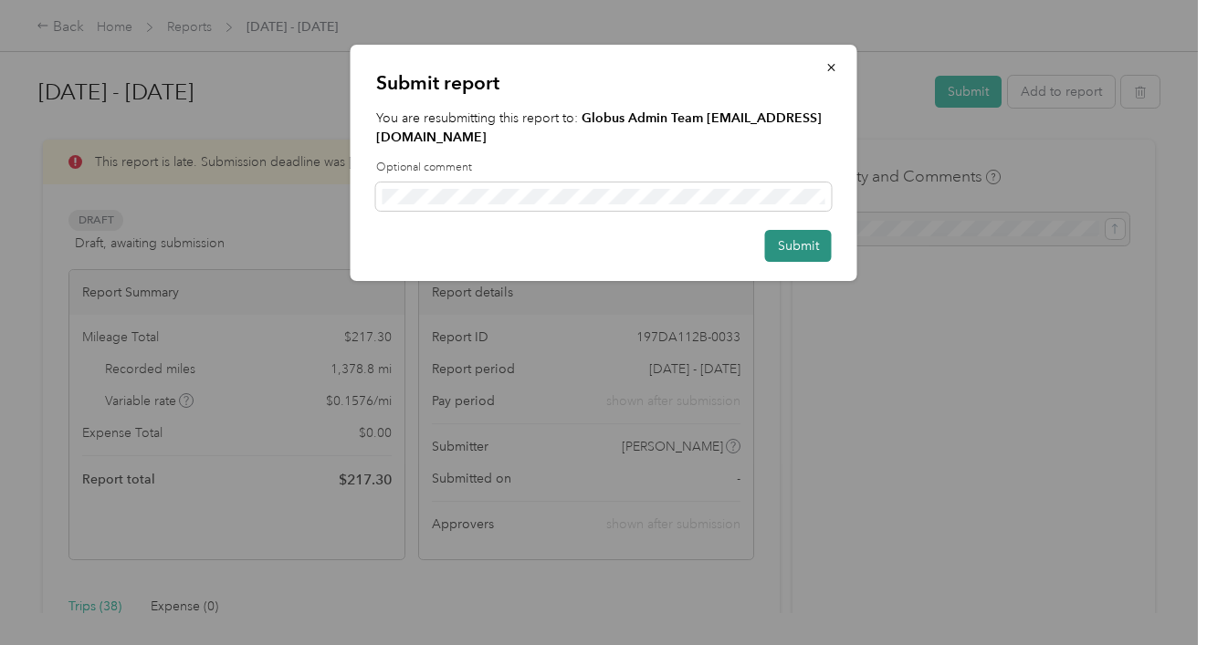
click at [805, 252] on button "Submit" at bounding box center [798, 246] width 67 height 32
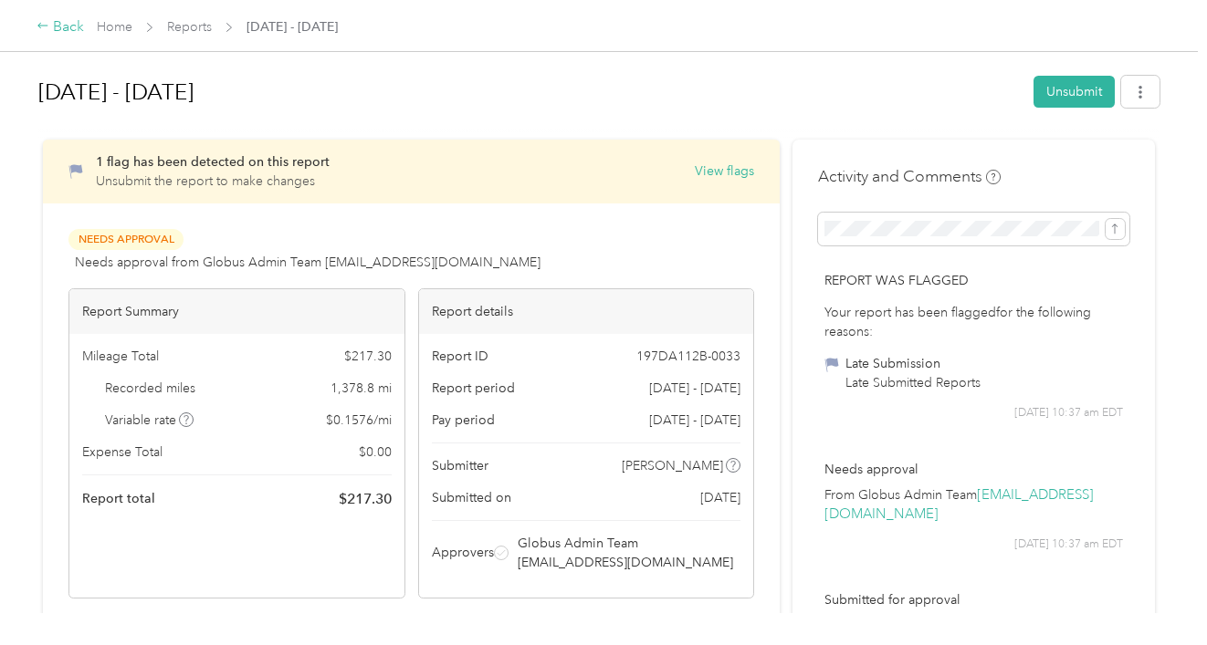
click at [58, 31] on div "Back" at bounding box center [60, 27] width 47 height 22
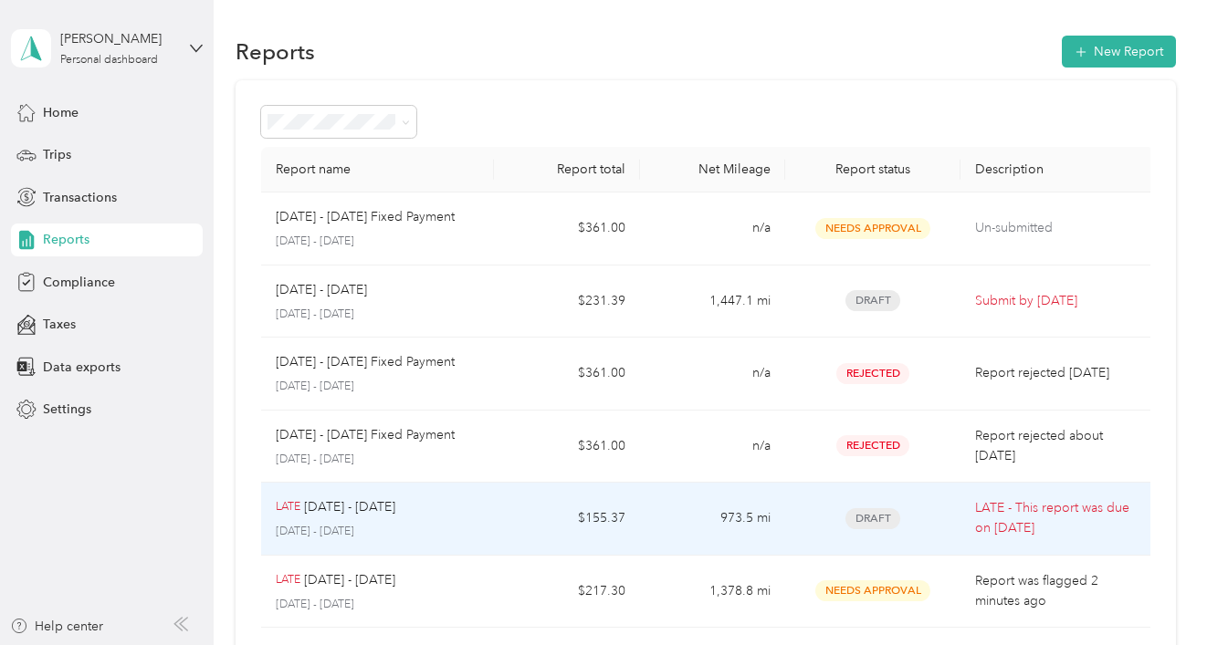
click at [866, 525] on span "Draft" at bounding box center [872, 518] width 55 height 21
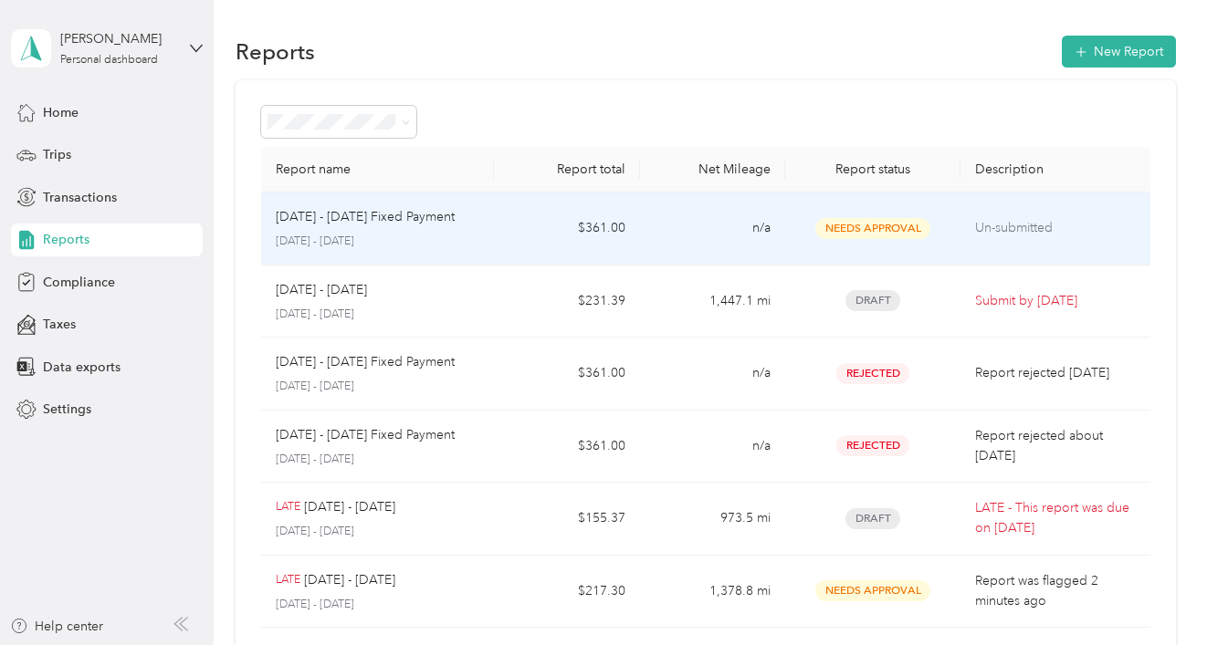
scroll to position [28, 0]
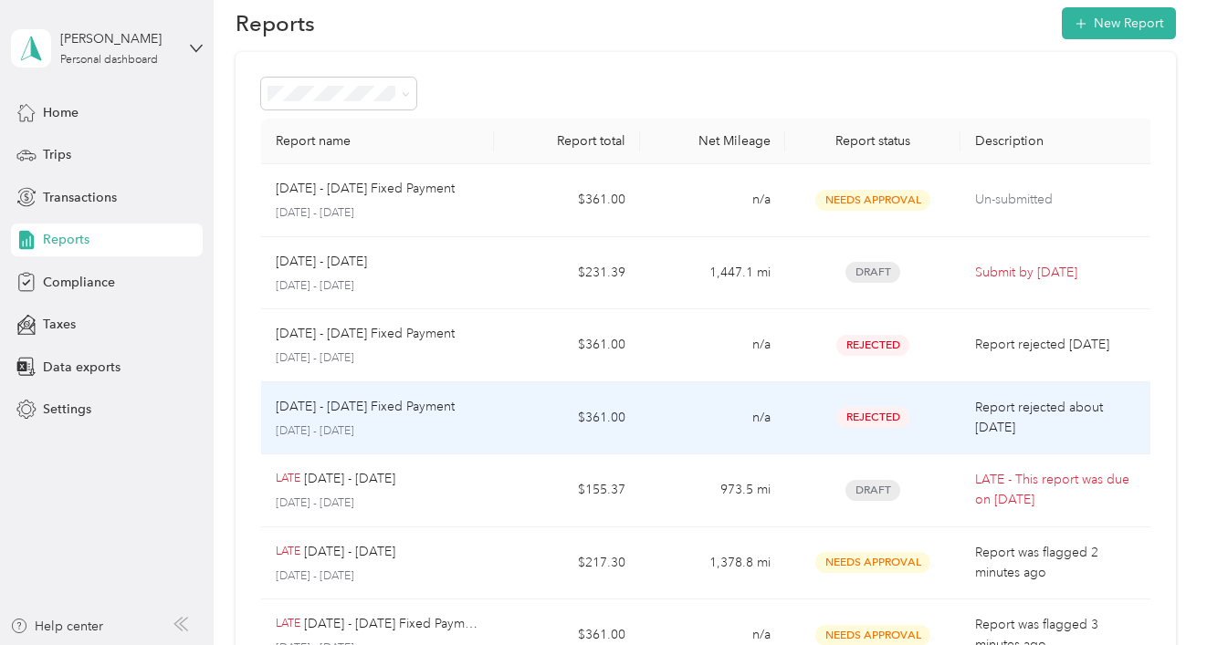
click at [868, 416] on span "Rejected" at bounding box center [872, 417] width 73 height 21
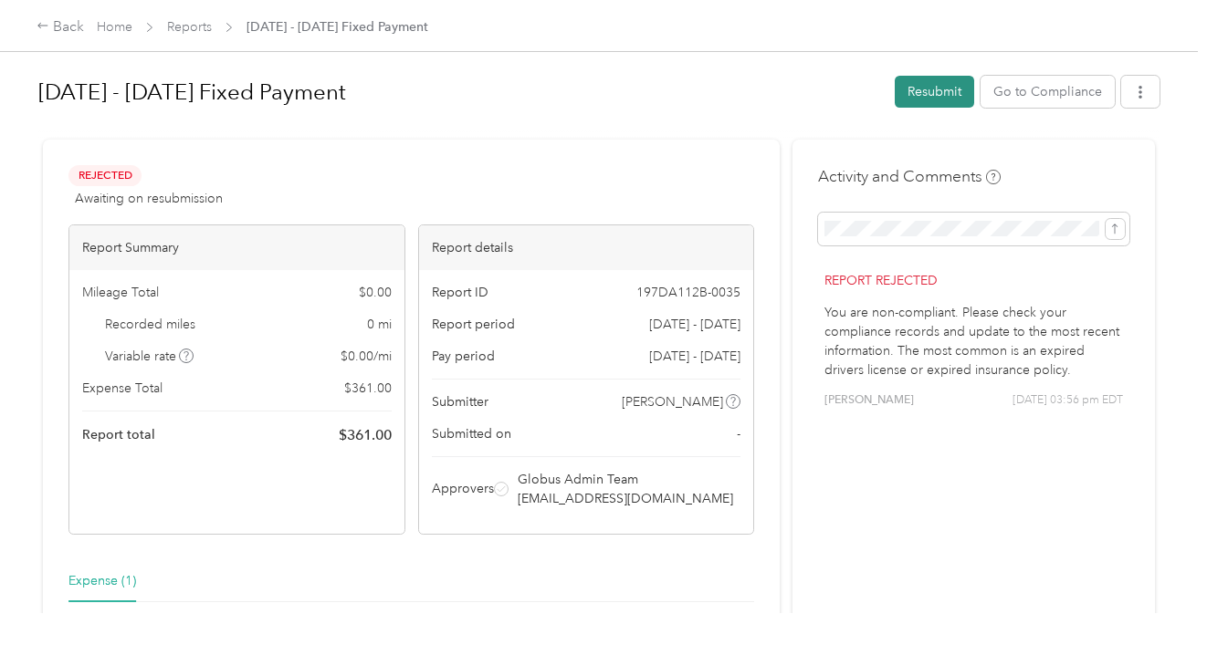
click at [938, 87] on button "Resubmit" at bounding box center [933, 92] width 79 height 32
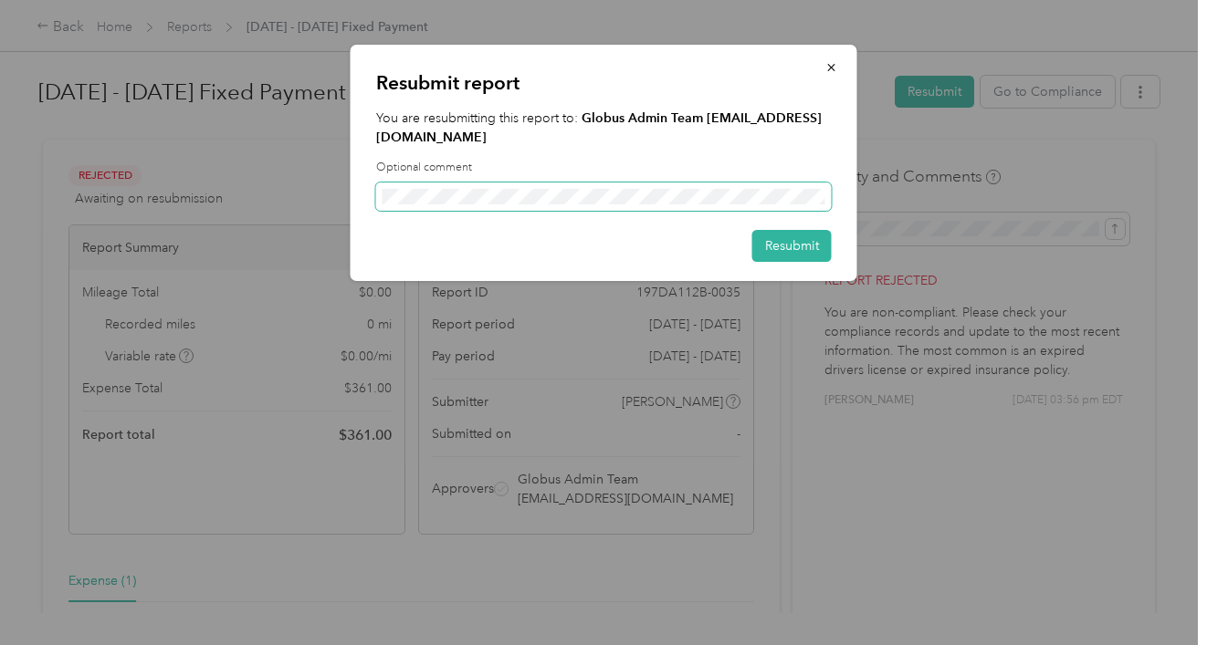
scroll to position [0, 137]
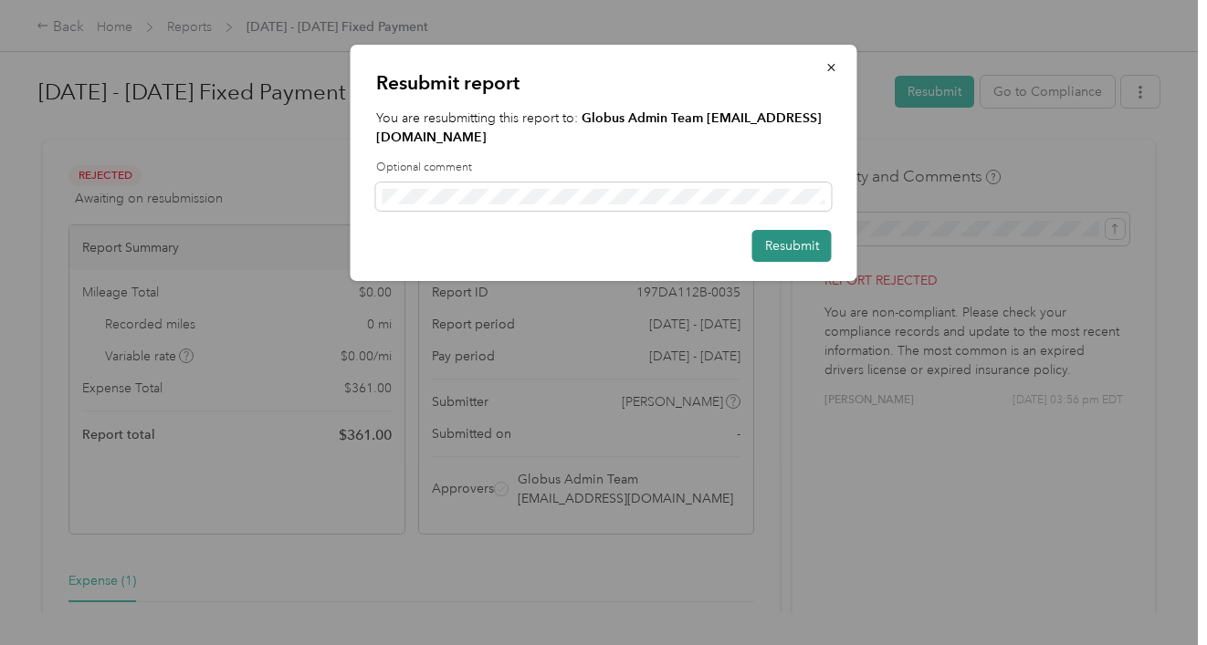
click at [780, 236] on button "Resubmit" at bounding box center [791, 246] width 79 height 32
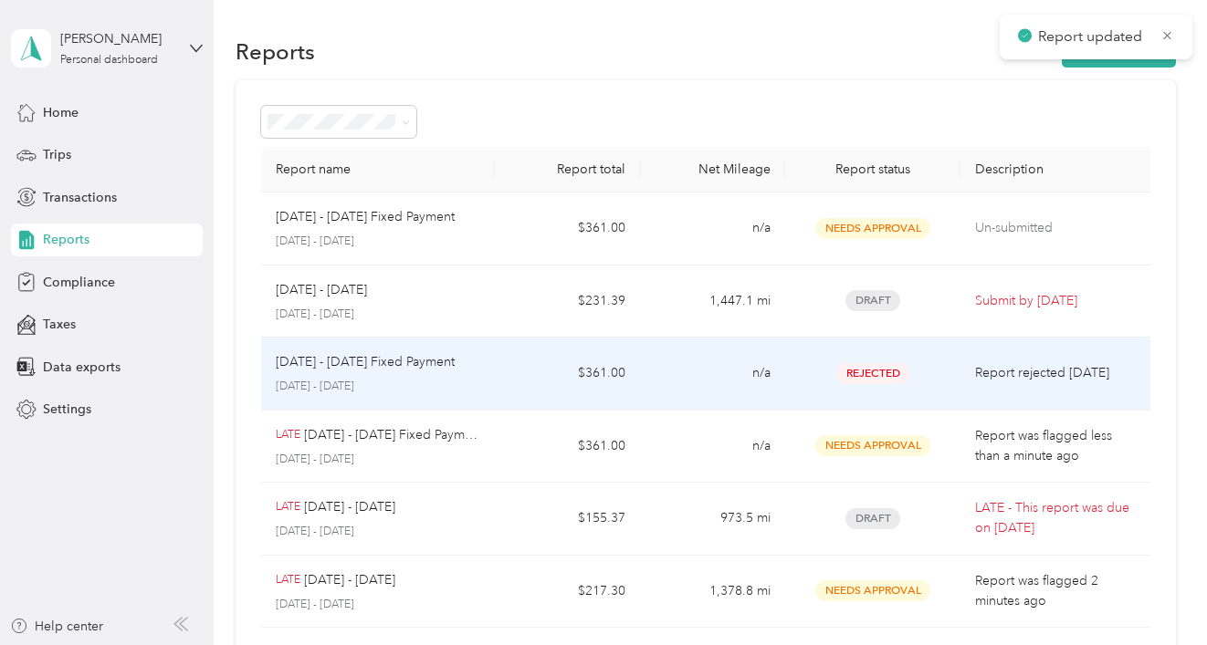
click at [884, 375] on span "Rejected" at bounding box center [872, 373] width 73 height 21
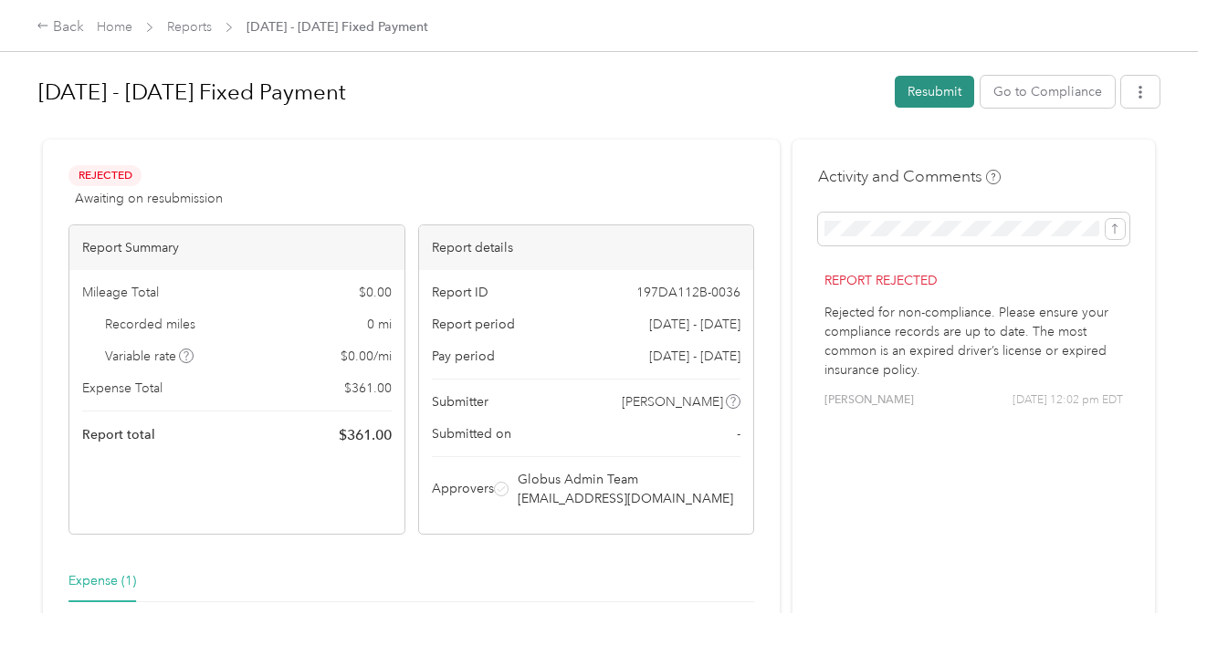
click at [907, 99] on button "Resubmit" at bounding box center [933, 92] width 79 height 32
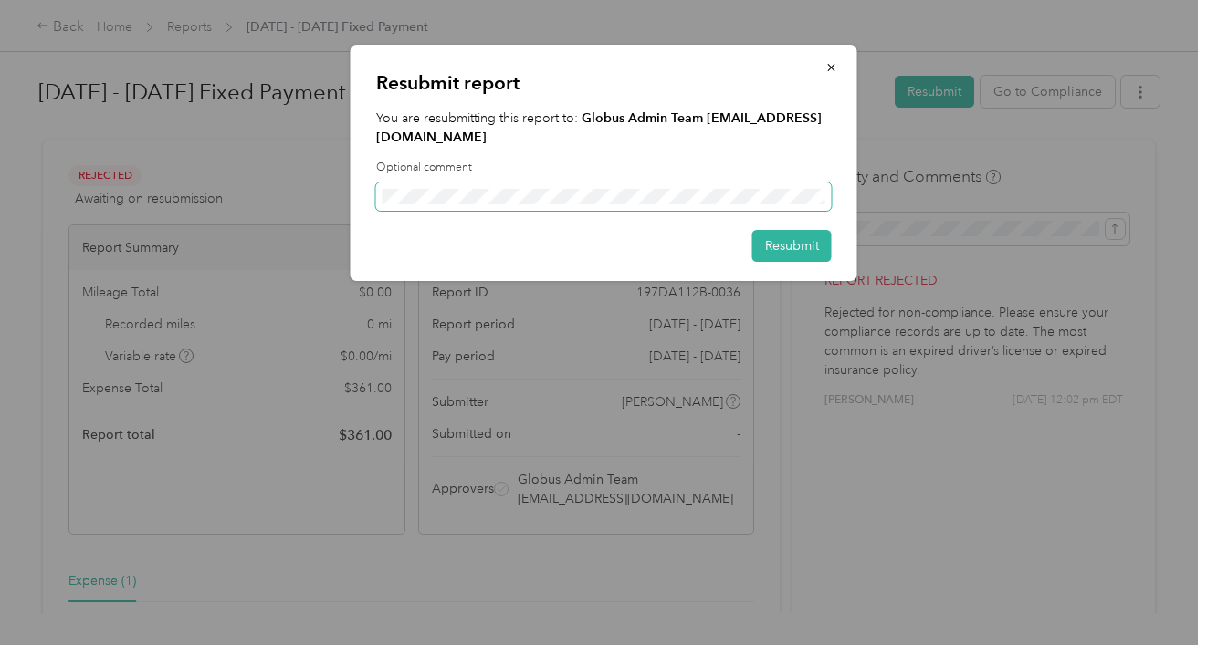
scroll to position [0, 204]
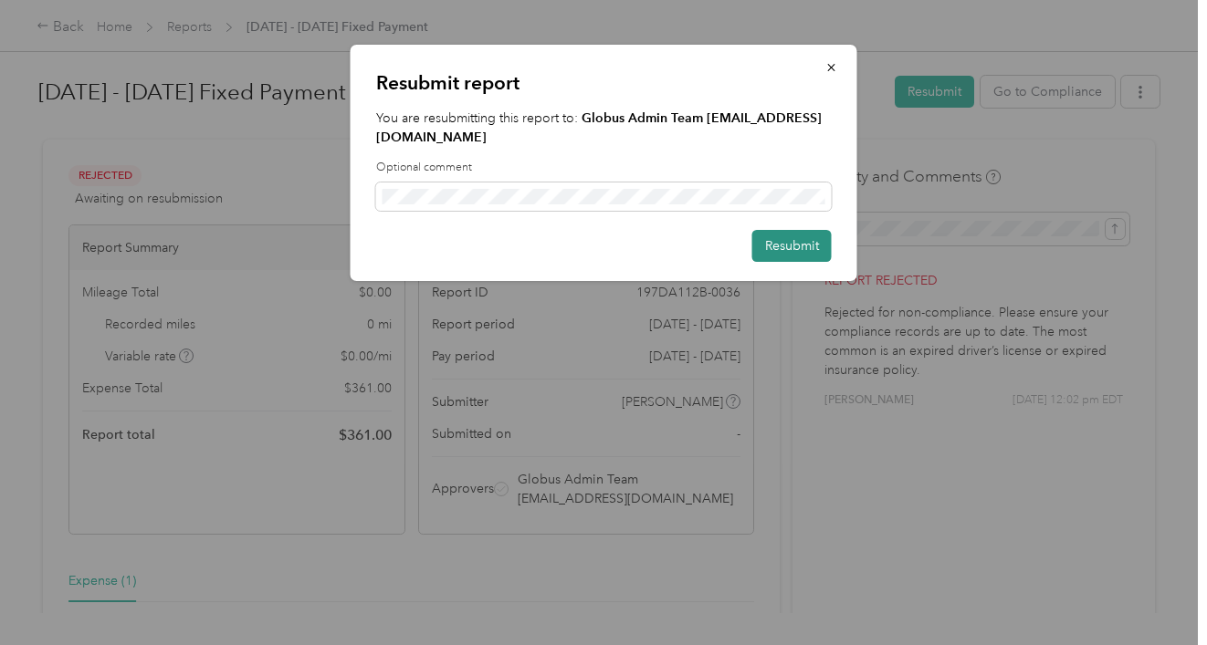
click at [811, 247] on button "Resubmit" at bounding box center [791, 246] width 79 height 32
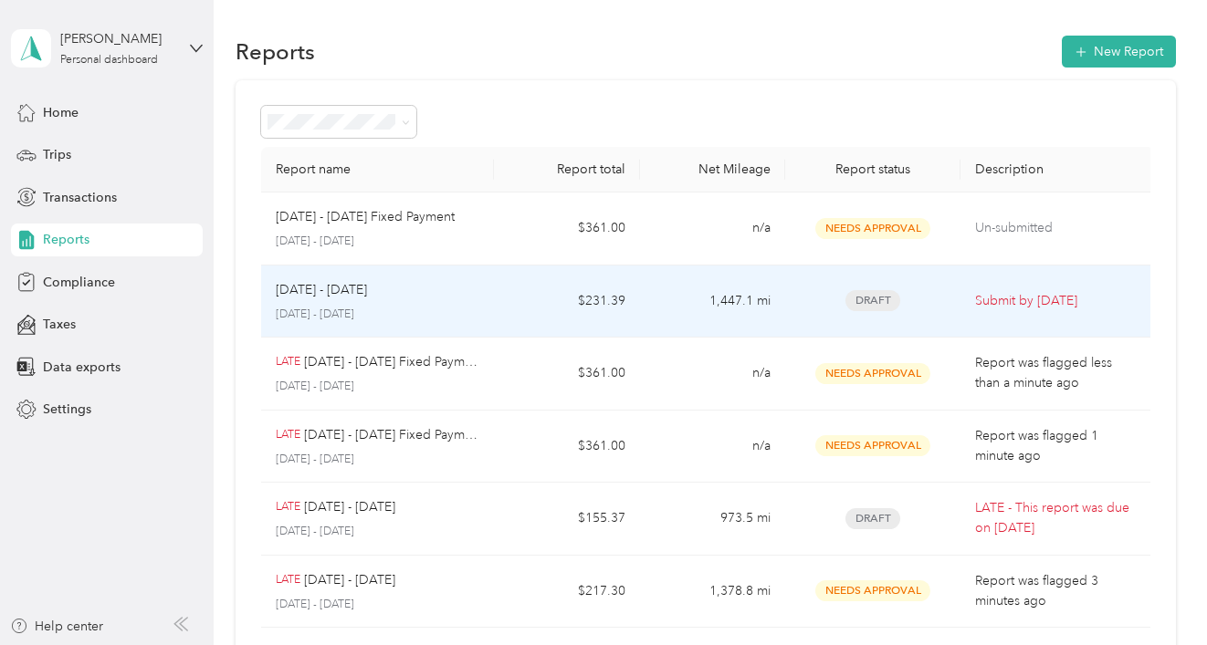
click at [863, 298] on span "Draft" at bounding box center [872, 300] width 55 height 21
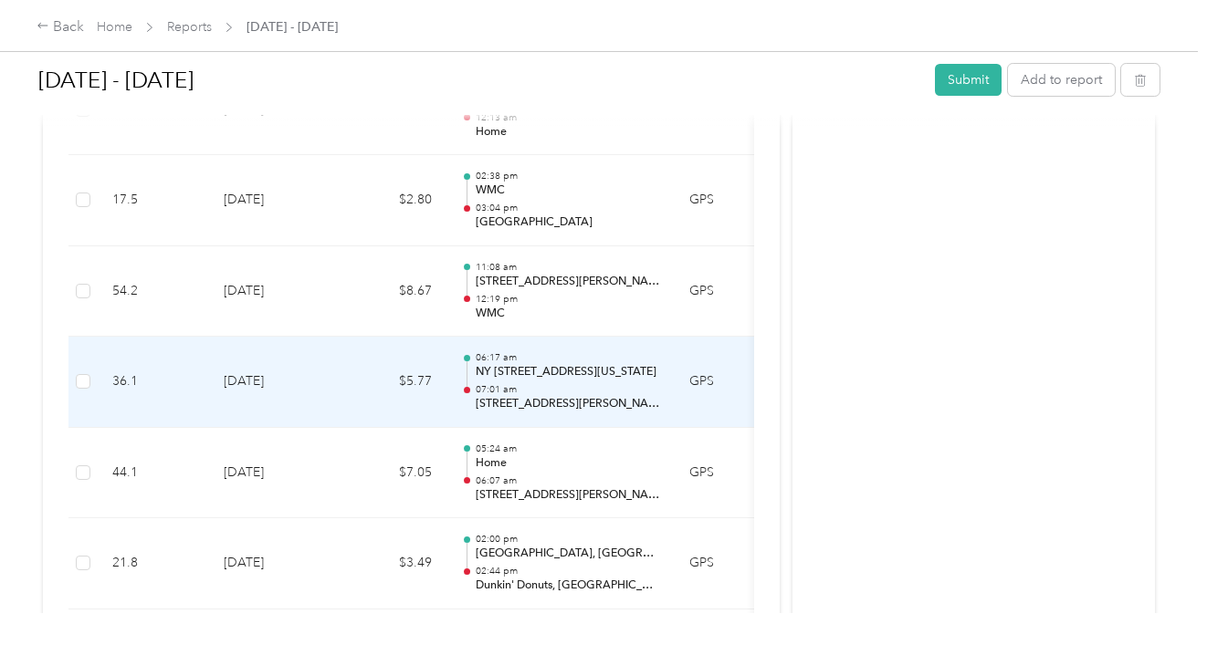
scroll to position [943, 0]
